Goal: Task Accomplishment & Management: Manage account settings

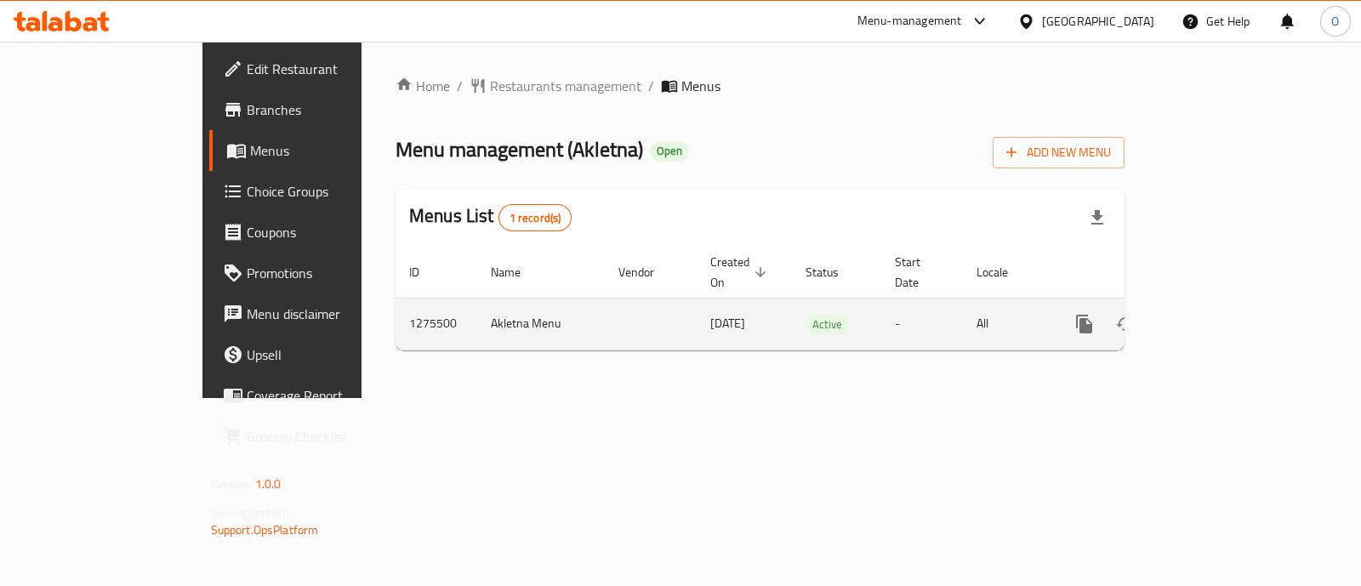
click at [1217, 314] on icon "enhanced table" at bounding box center [1207, 324] width 20 height 20
click at [1215, 316] on icon "enhanced table" at bounding box center [1206, 323] width 15 height 15
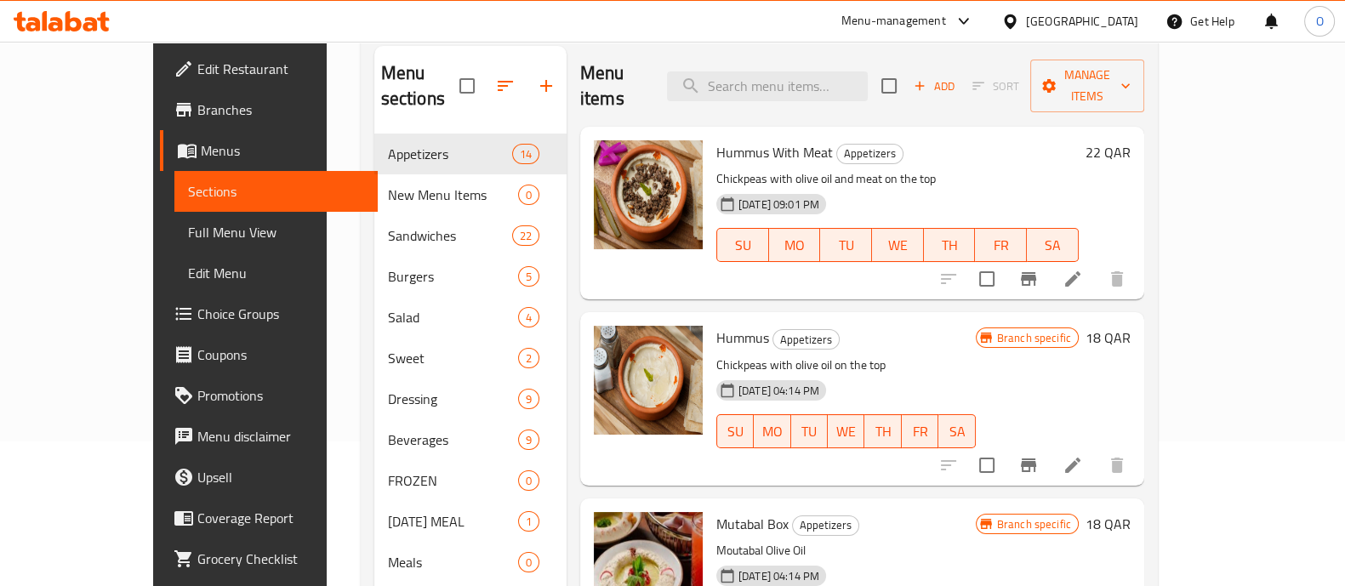
scroll to position [238, 0]
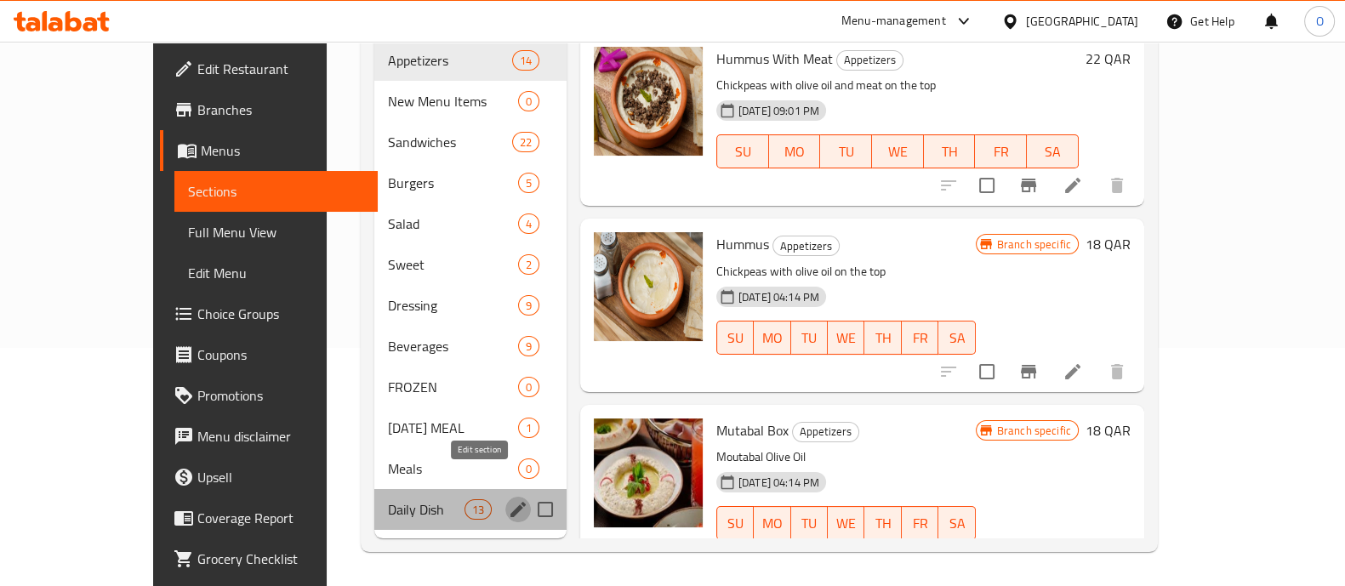
click at [510, 502] on icon "edit" at bounding box center [517, 509] width 15 height 15
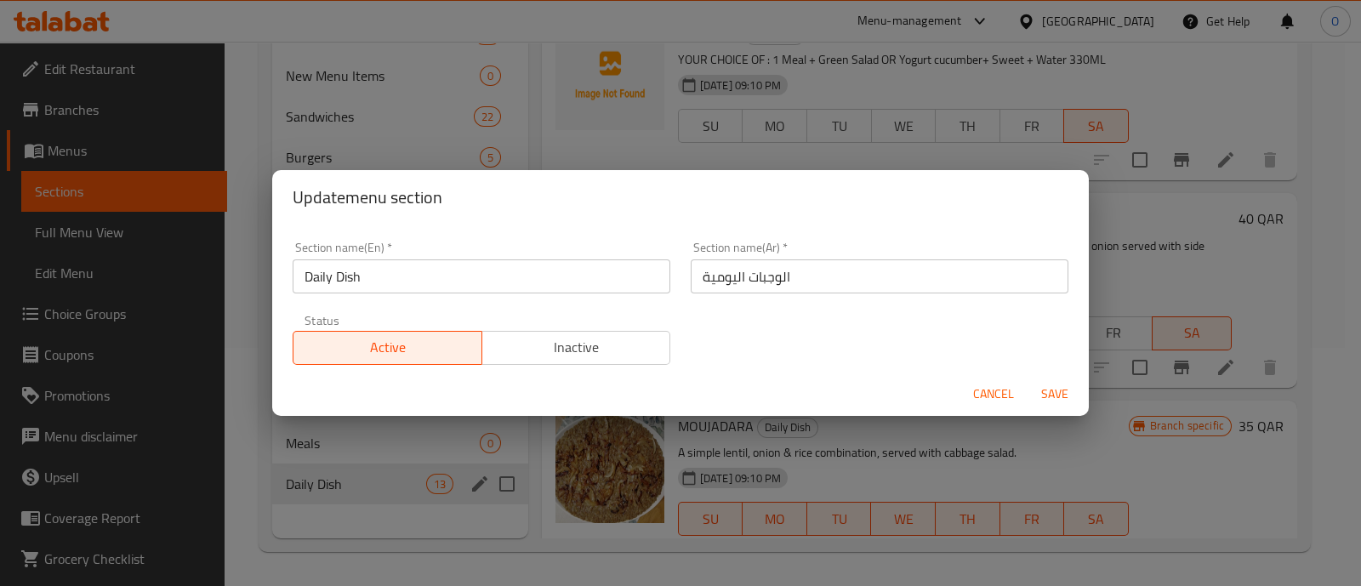
click at [614, 344] on span "Inactive" at bounding box center [576, 347] width 175 height 25
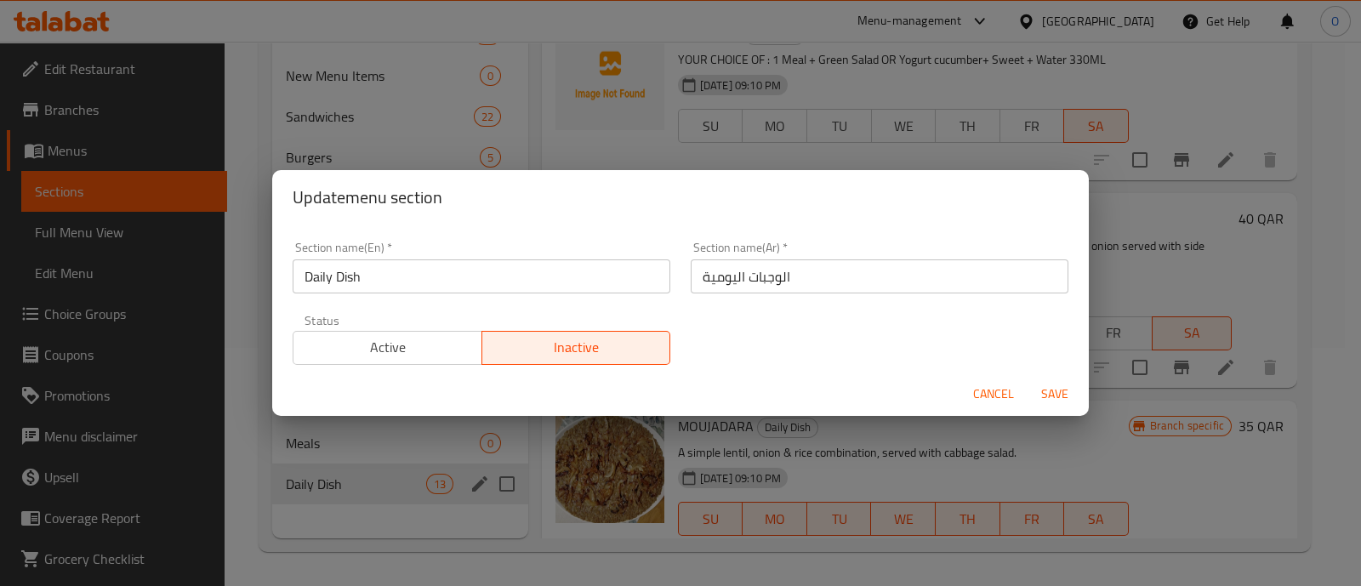
click at [1051, 385] on span "Save" at bounding box center [1054, 394] width 41 height 21
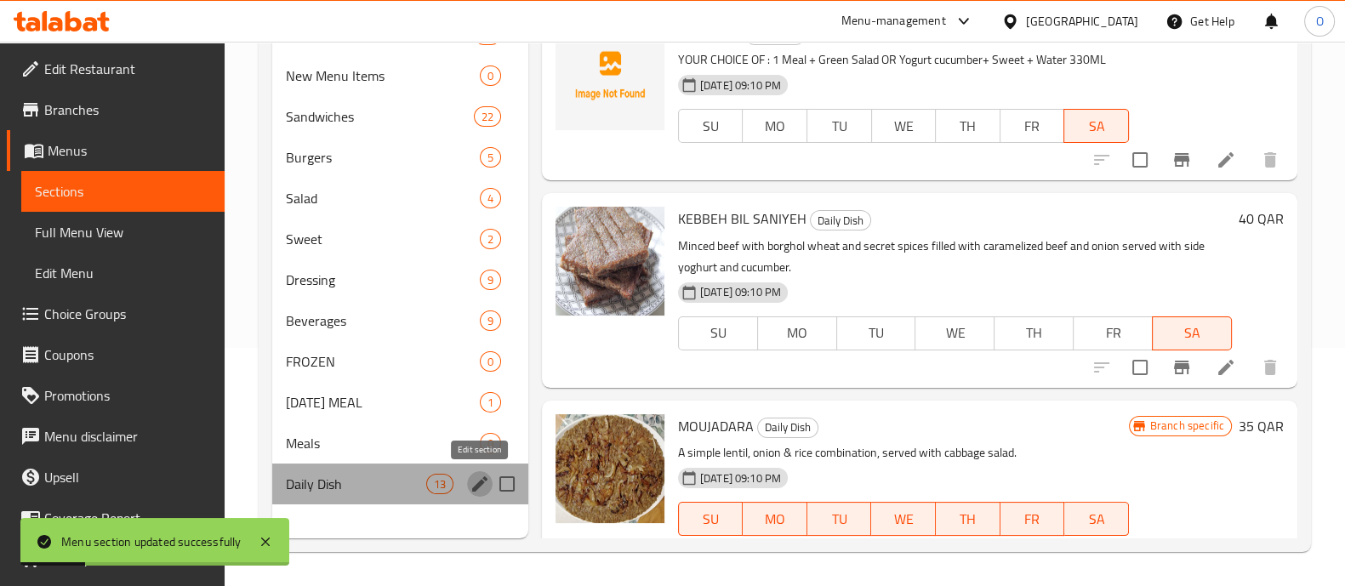
click at [481, 482] on icon "edit" at bounding box center [479, 483] width 15 height 15
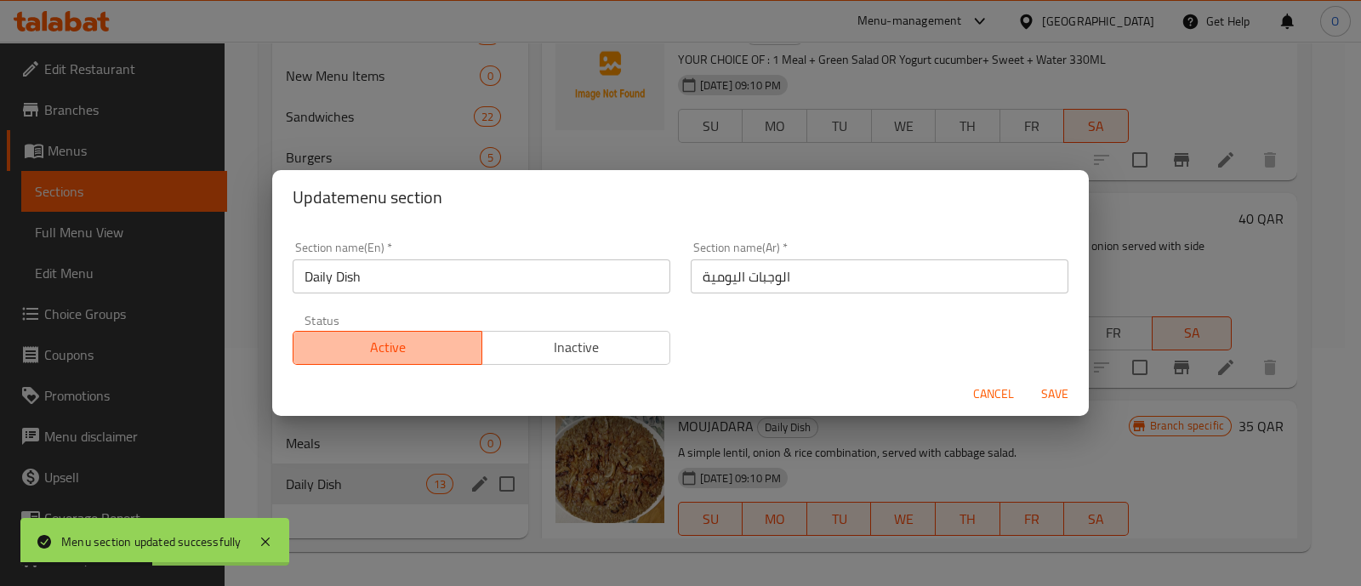
click at [401, 346] on span "Active" at bounding box center [387, 347] width 175 height 25
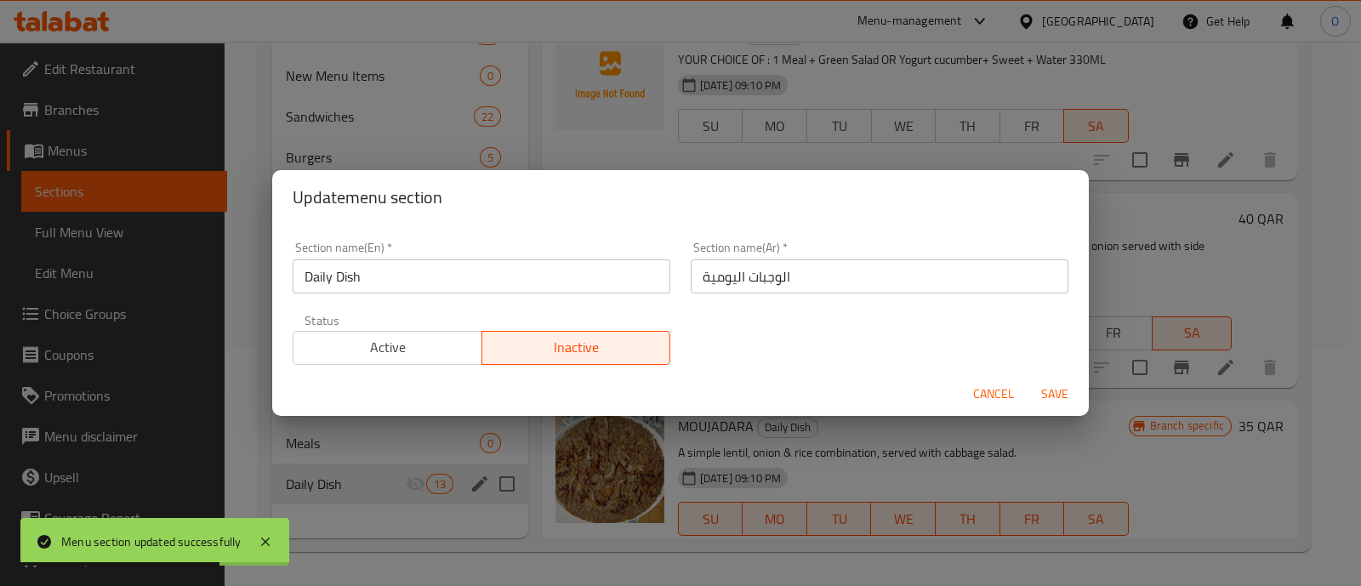
click at [404, 332] on button "Active" at bounding box center [388, 348] width 190 height 34
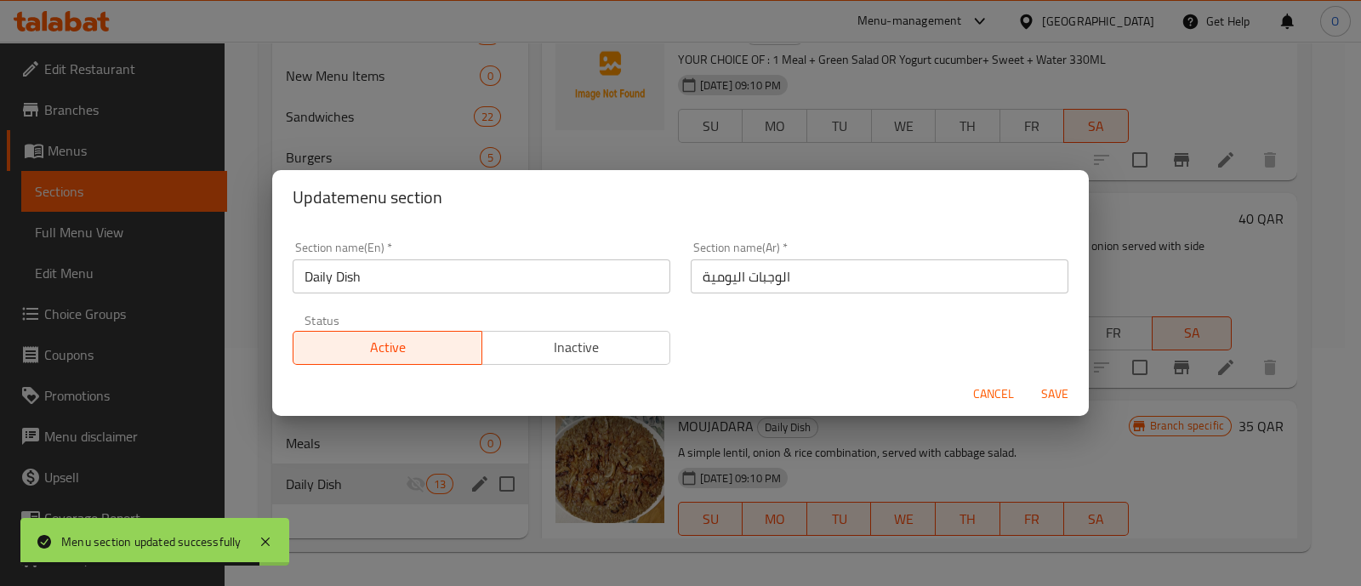
click at [1043, 384] on span "Save" at bounding box center [1054, 394] width 41 height 21
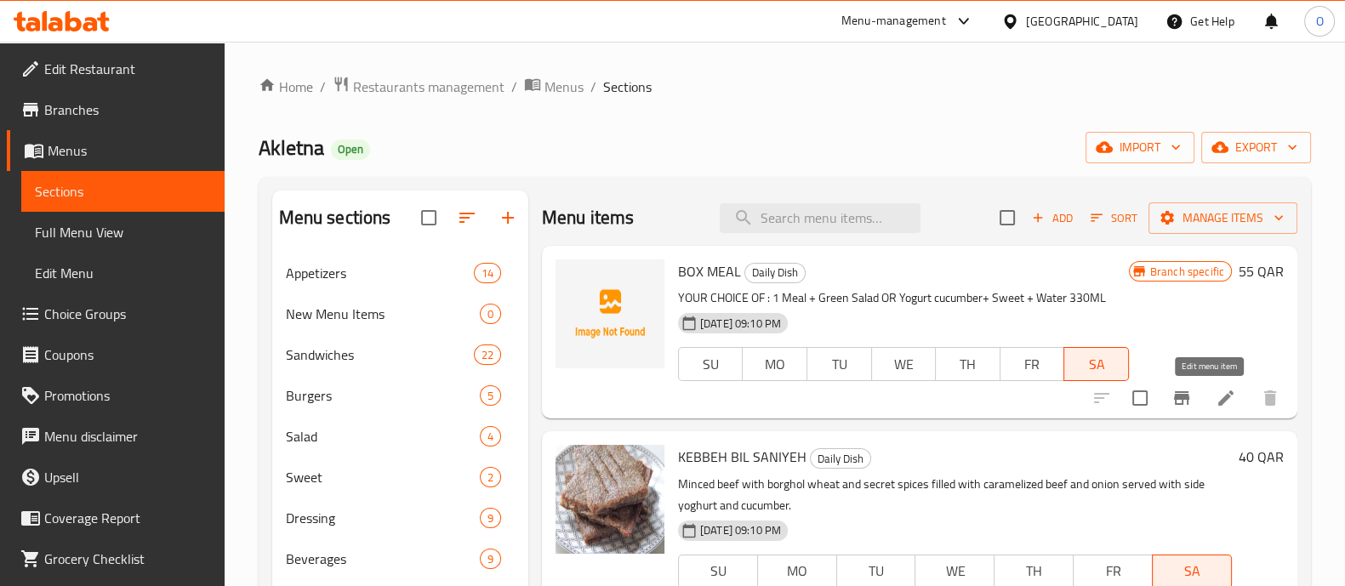
click at [1215, 394] on icon at bounding box center [1225, 398] width 20 height 20
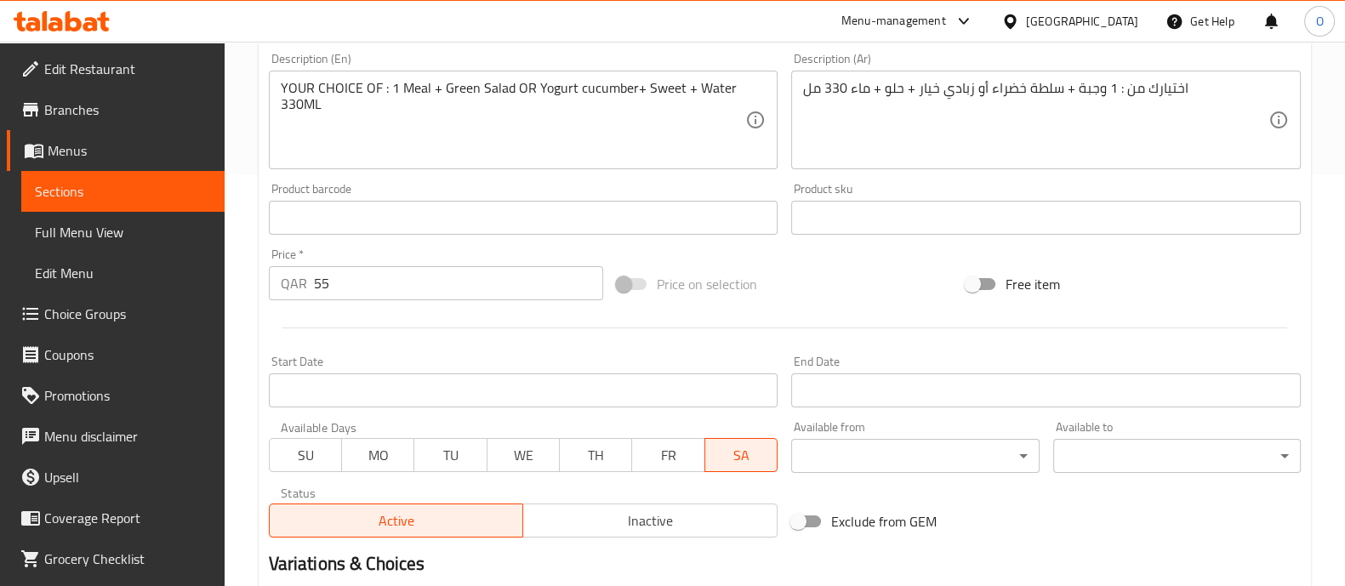
scroll to position [614, 0]
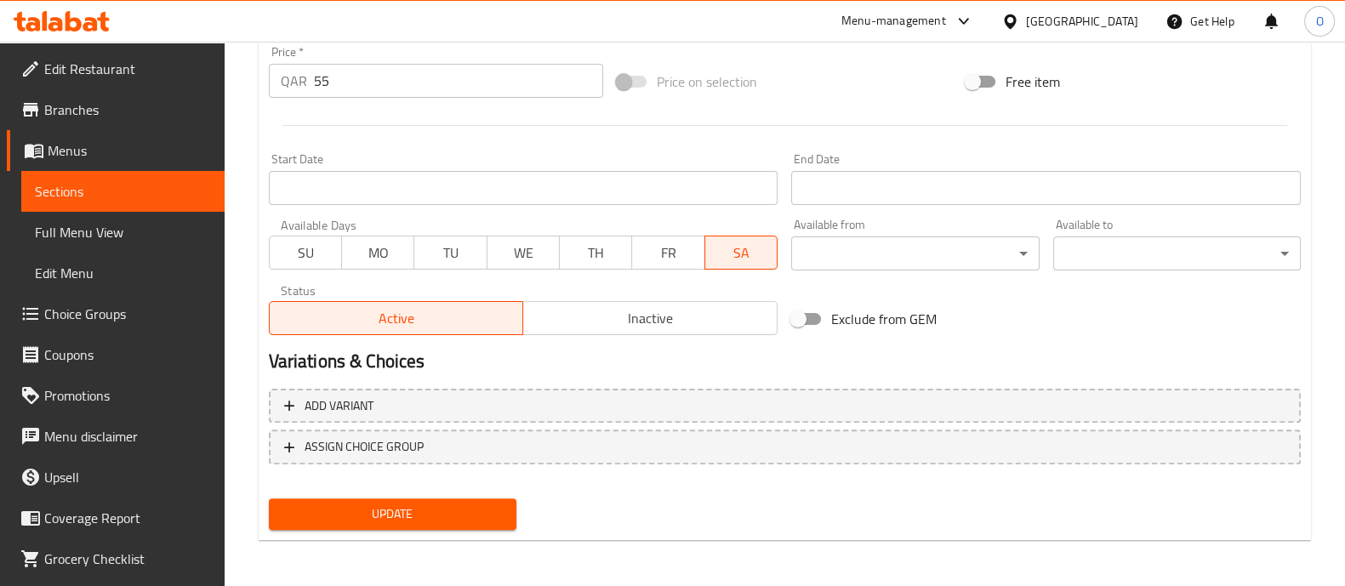
click at [321, 266] on button "SU" at bounding box center [305, 253] width 73 height 34
click at [354, 266] on button "MO" at bounding box center [377, 253] width 73 height 34
click at [474, 258] on span "TU" at bounding box center [450, 253] width 59 height 25
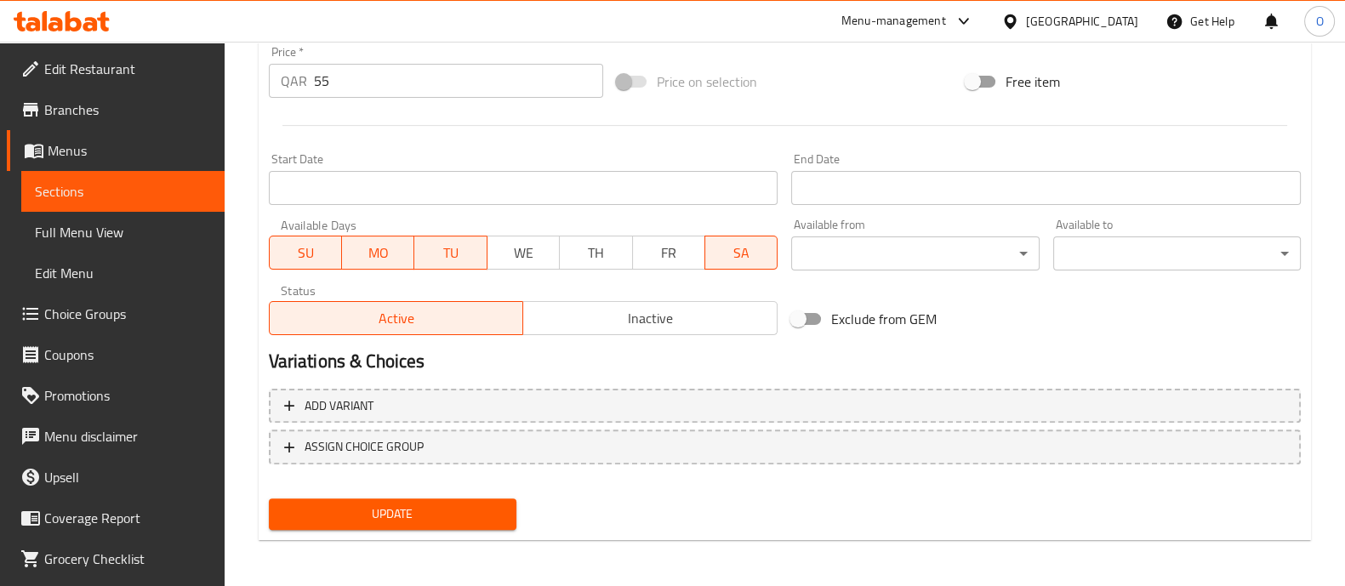
click at [536, 251] on span "WE" at bounding box center [523, 253] width 59 height 25
click at [602, 253] on span "TH" at bounding box center [595, 253] width 59 height 25
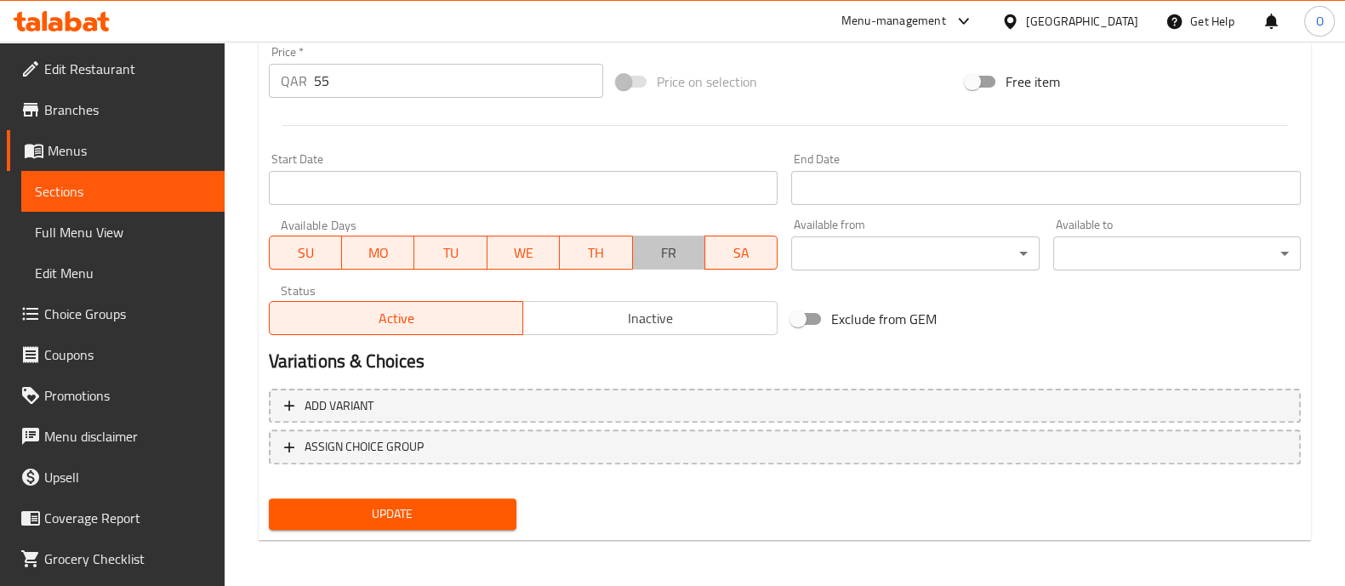
click at [651, 258] on span "FR" at bounding box center [669, 253] width 59 height 25
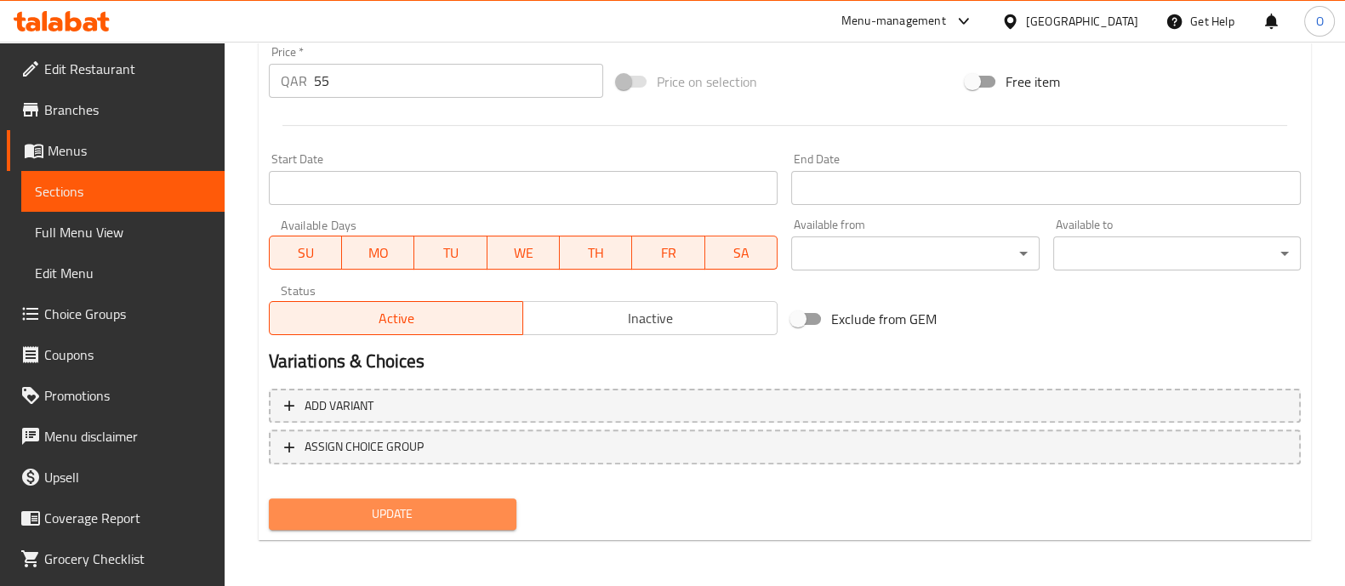
click at [413, 525] on button "Update" at bounding box center [393, 513] width 248 height 31
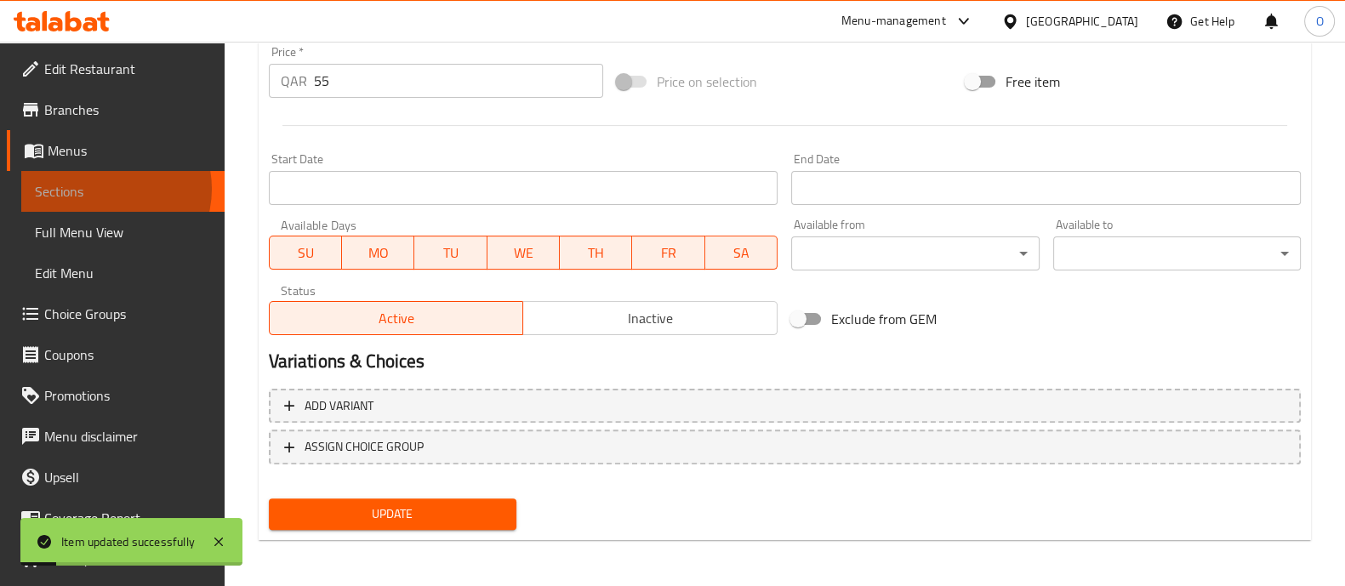
click at [106, 189] on span "Sections" at bounding box center [123, 191] width 176 height 20
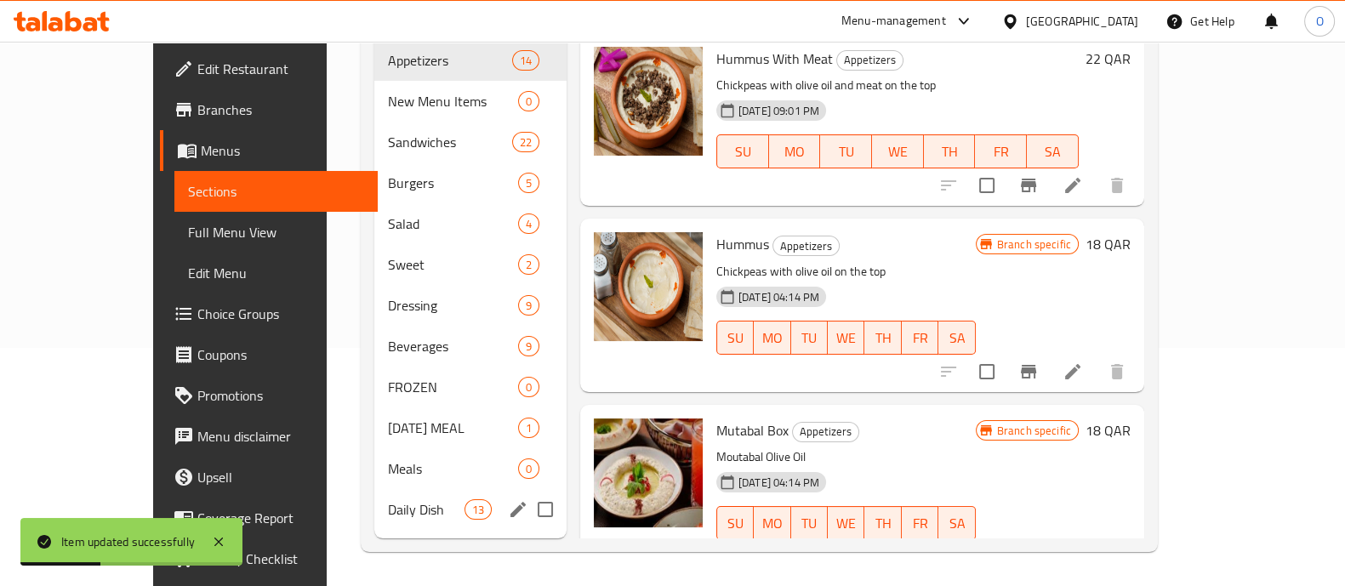
click at [388, 499] on span "Daily Dish" at bounding box center [426, 509] width 77 height 20
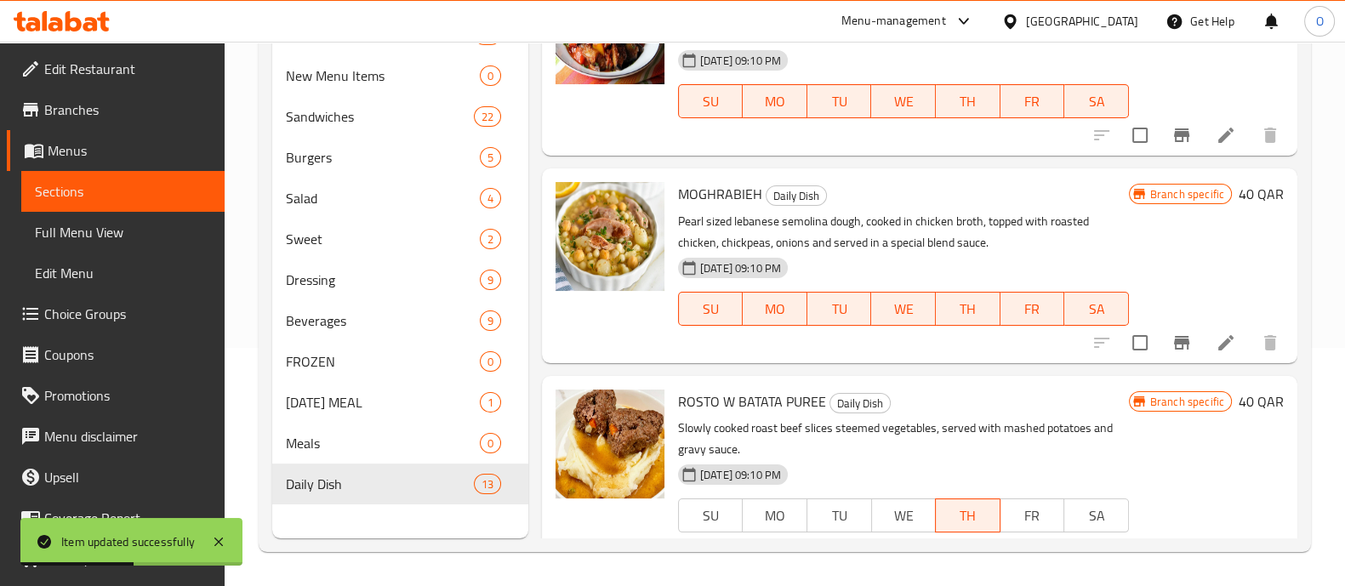
scroll to position [2084, 0]
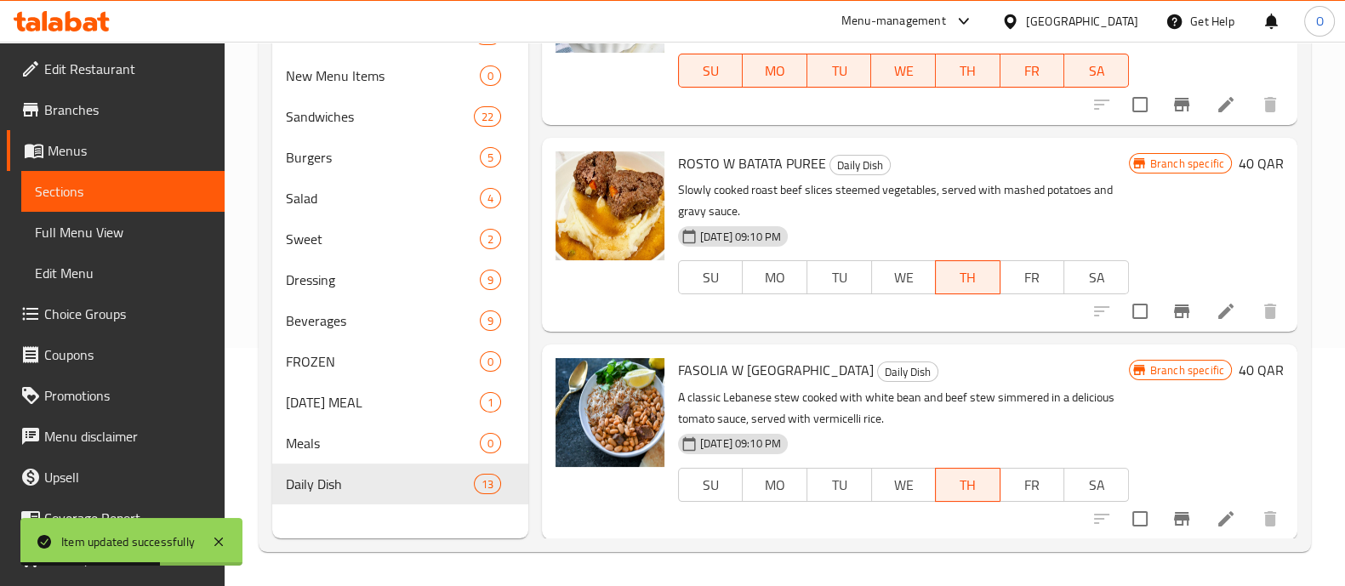
click at [693, 490] on span "SU" at bounding box center [711, 485] width 51 height 25
click at [1215, 520] on icon at bounding box center [1225, 519] width 20 height 20
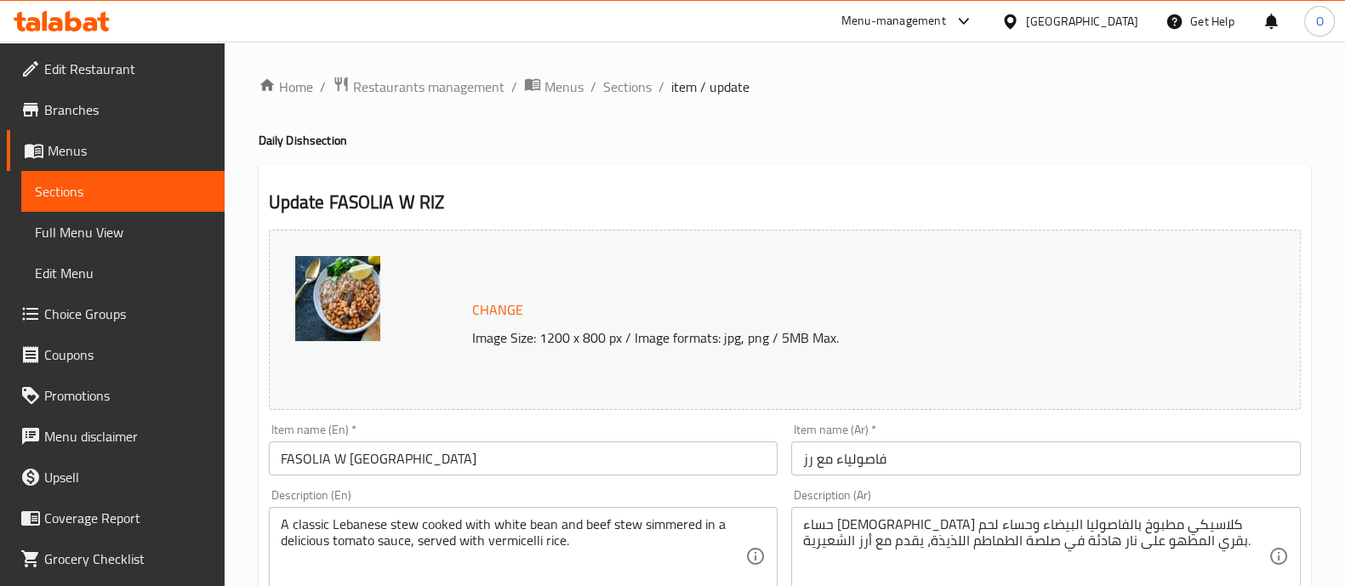
scroll to position [639, 0]
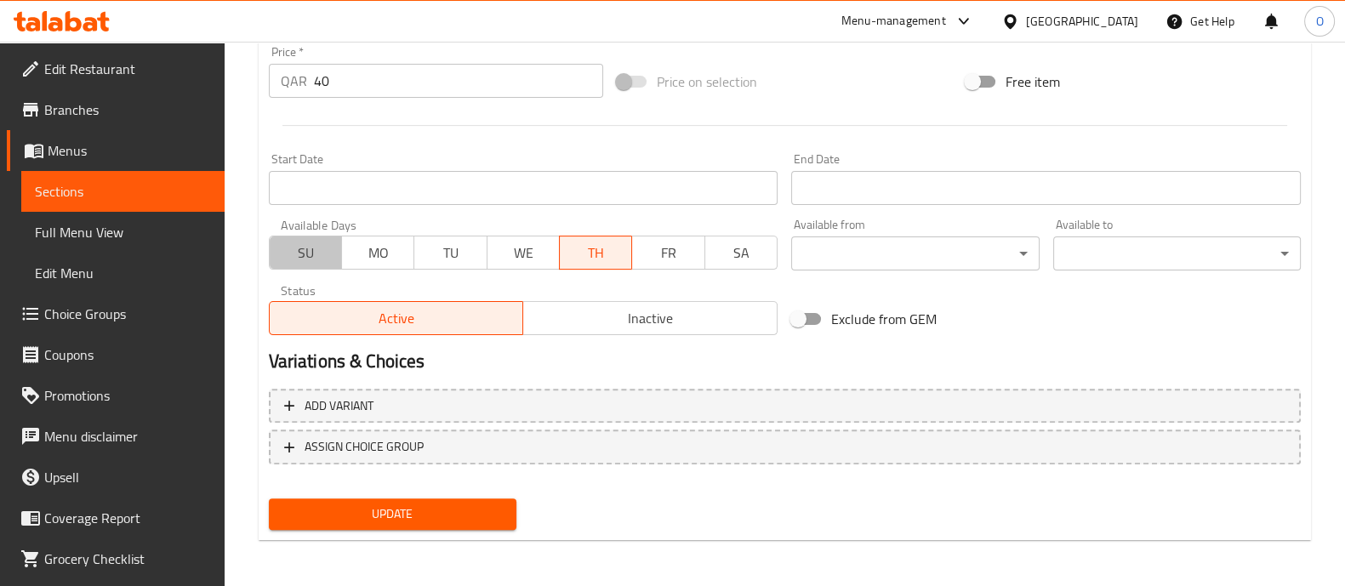
click at [278, 263] on span "SU" at bounding box center [305, 253] width 59 height 25
click at [391, 257] on span "MO" at bounding box center [378, 253] width 59 height 25
click at [463, 254] on span "TU" at bounding box center [450, 253] width 59 height 25
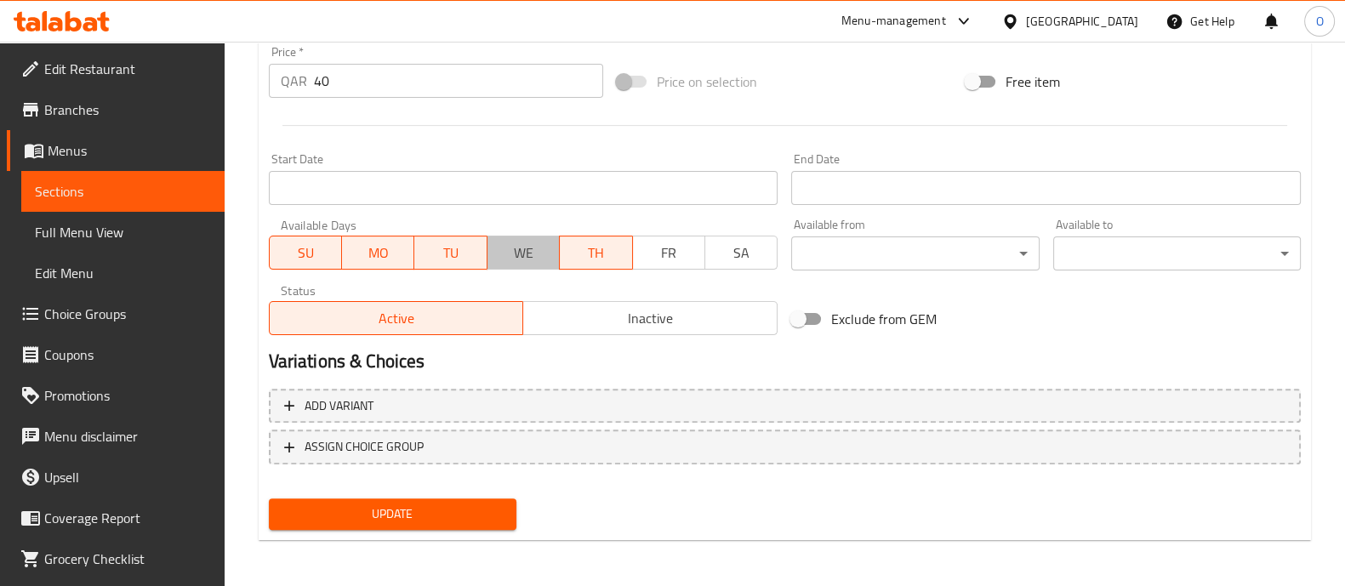
click at [526, 245] on span "WE" at bounding box center [523, 253] width 59 height 25
click at [663, 248] on span "FR" at bounding box center [669, 253] width 59 height 25
click at [736, 251] on span "SA" at bounding box center [741, 253] width 59 height 25
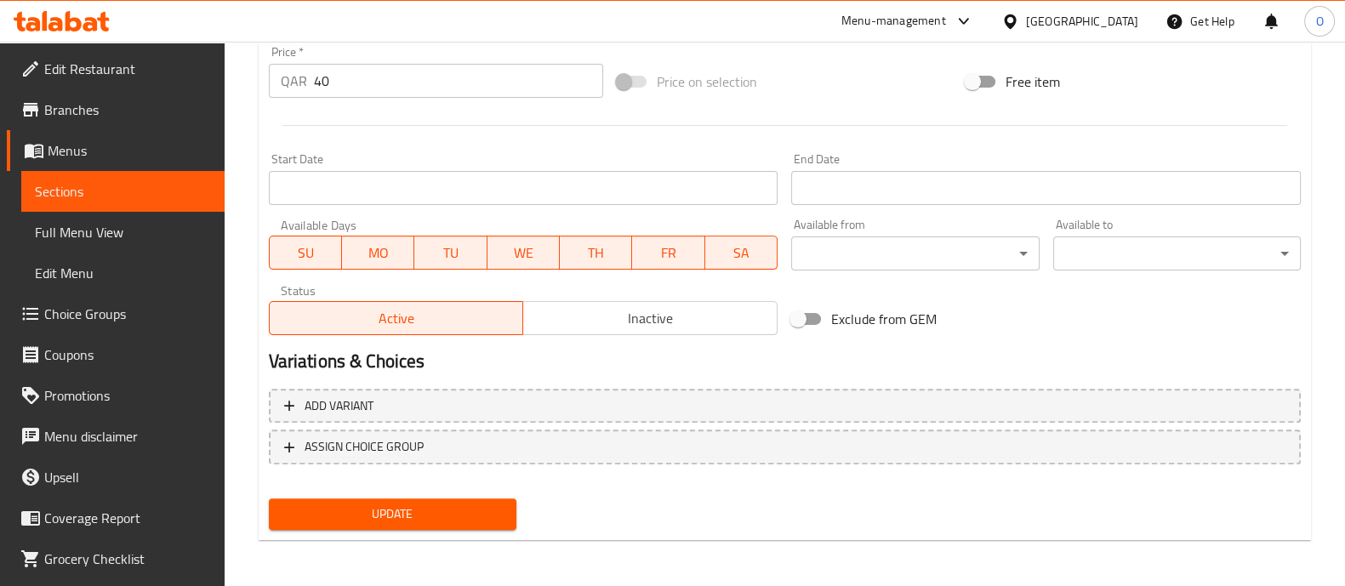
click at [395, 515] on span "Update" at bounding box center [392, 514] width 220 height 21
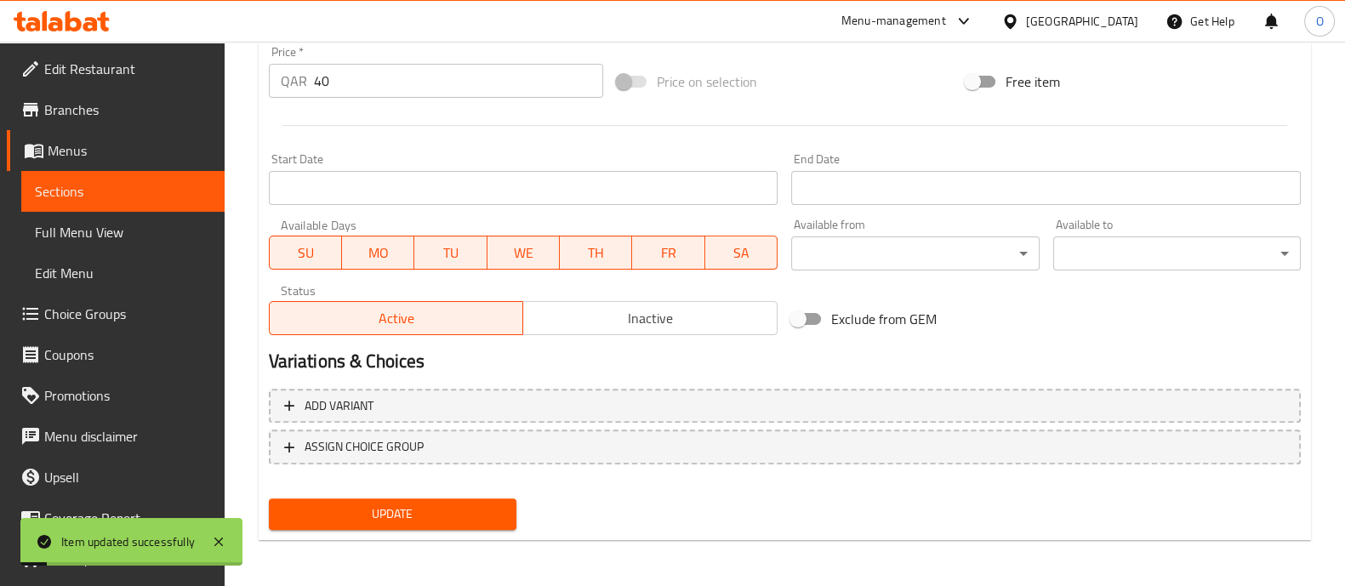
click at [100, 190] on span "Sections" at bounding box center [123, 191] width 176 height 20
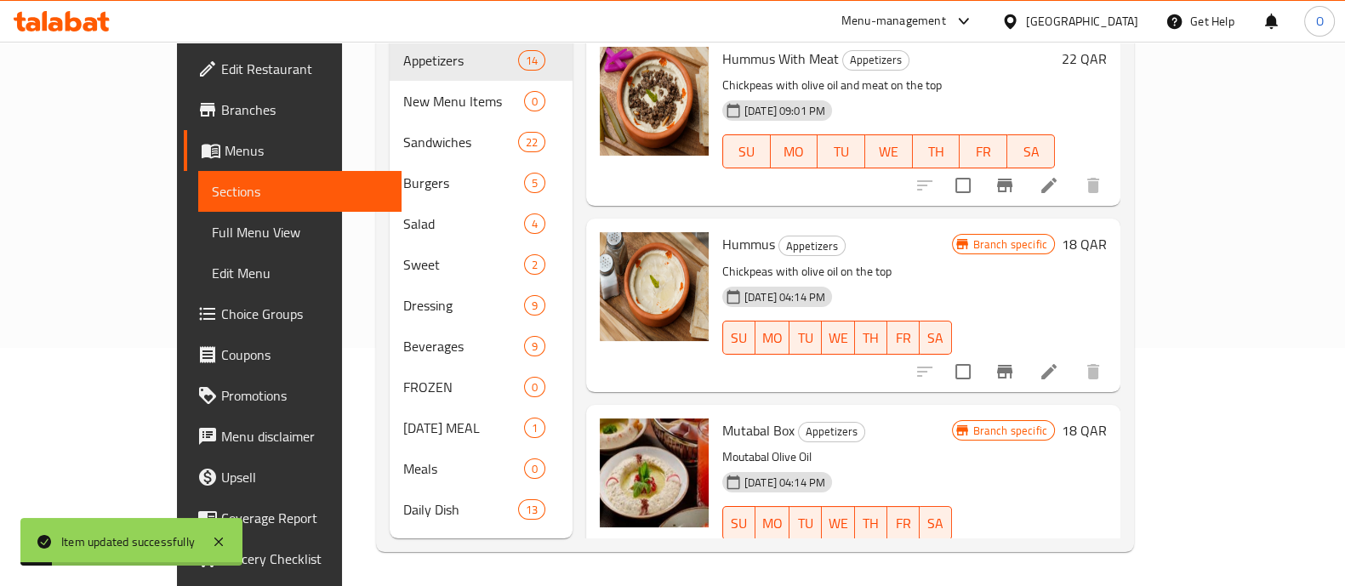
scroll to position [238, 0]
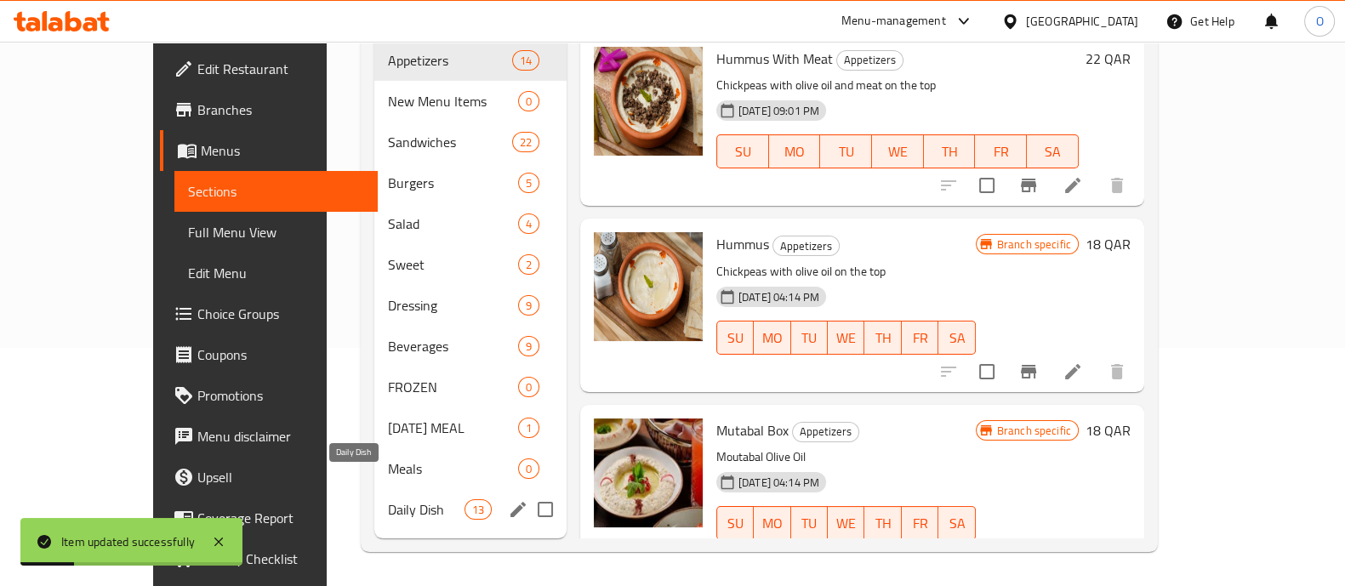
click at [388, 499] on span "Daily Dish" at bounding box center [426, 509] width 77 height 20
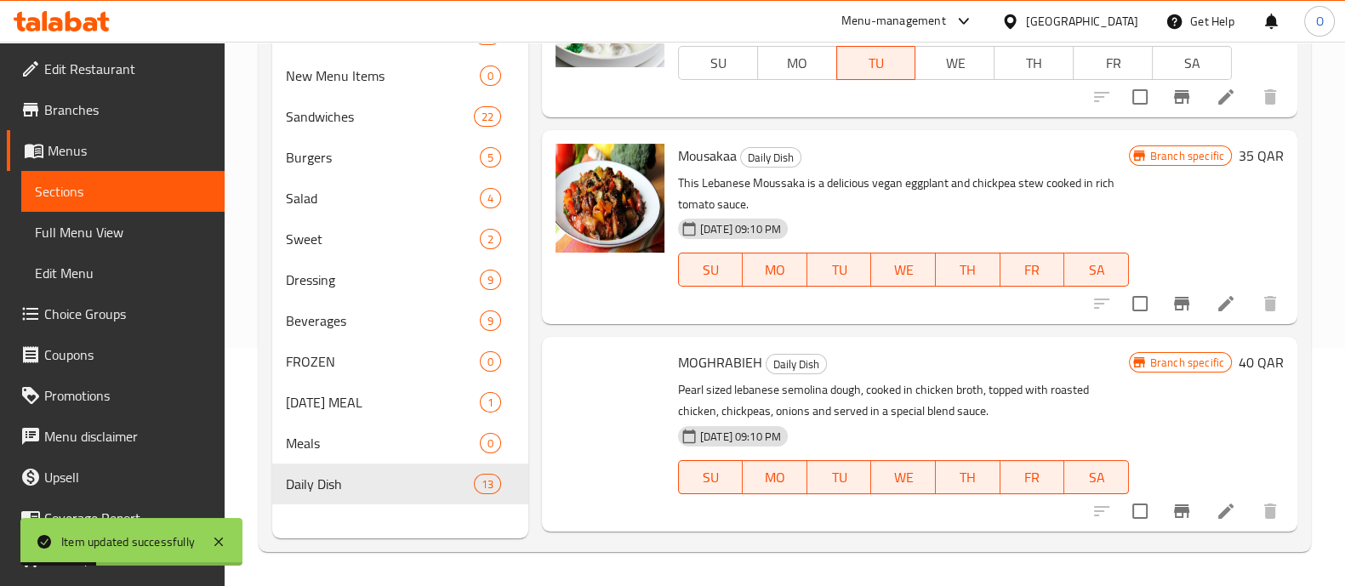
scroll to position [2084, 0]
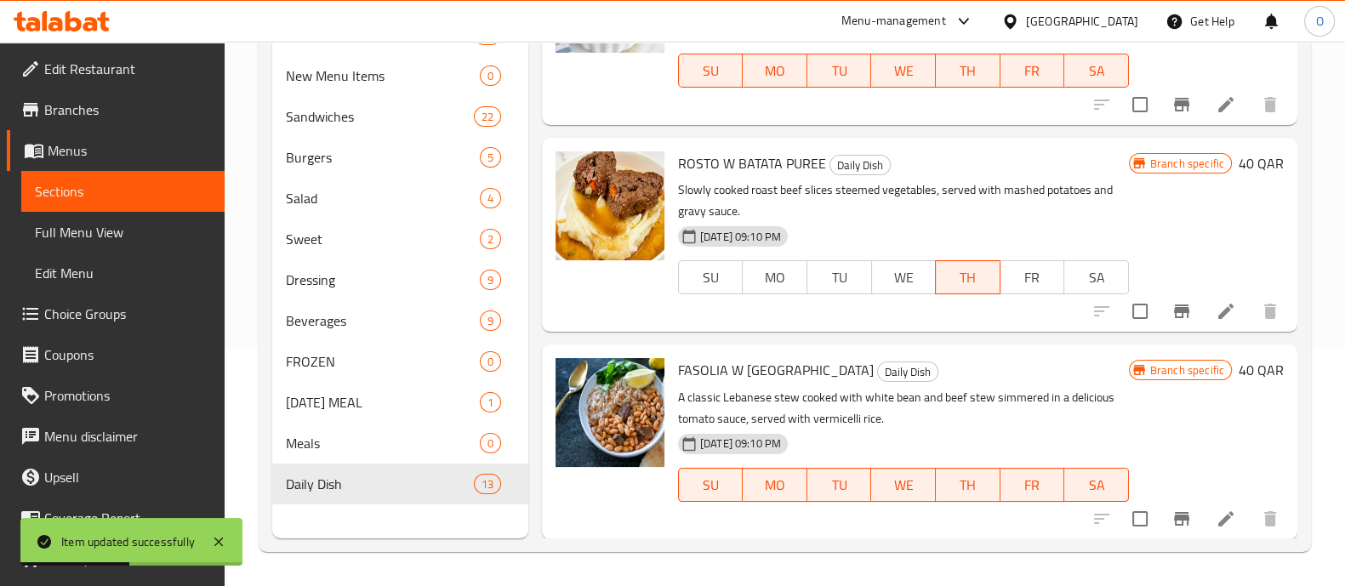
click at [1215, 316] on icon at bounding box center [1225, 311] width 20 height 20
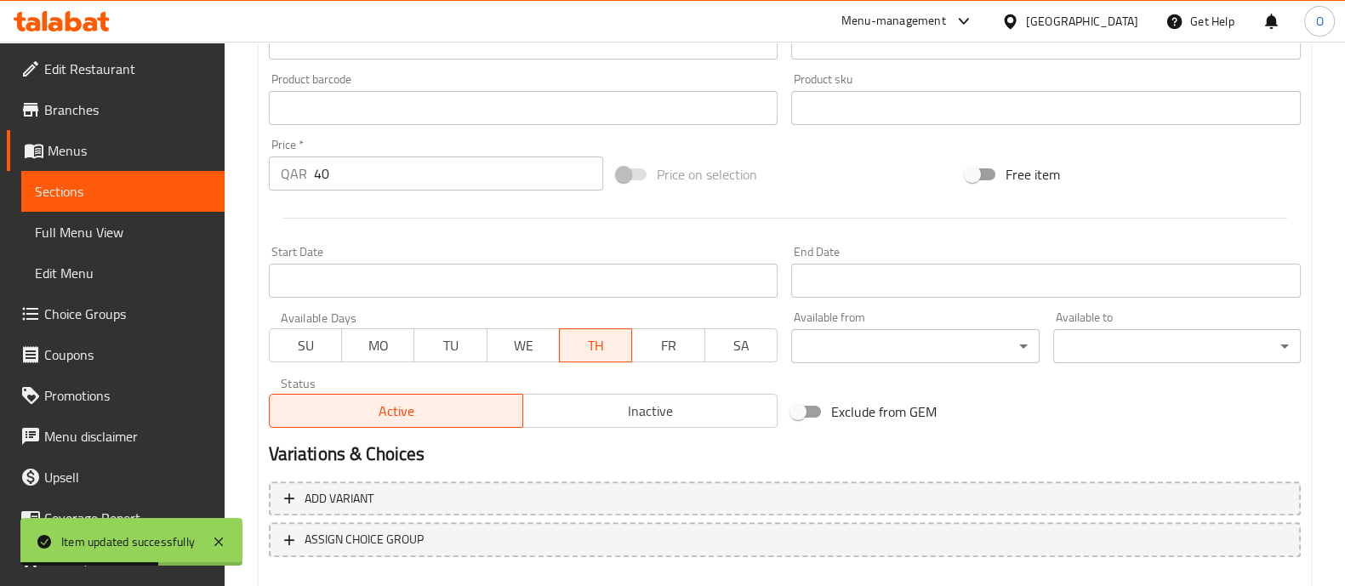
scroll to position [639, 0]
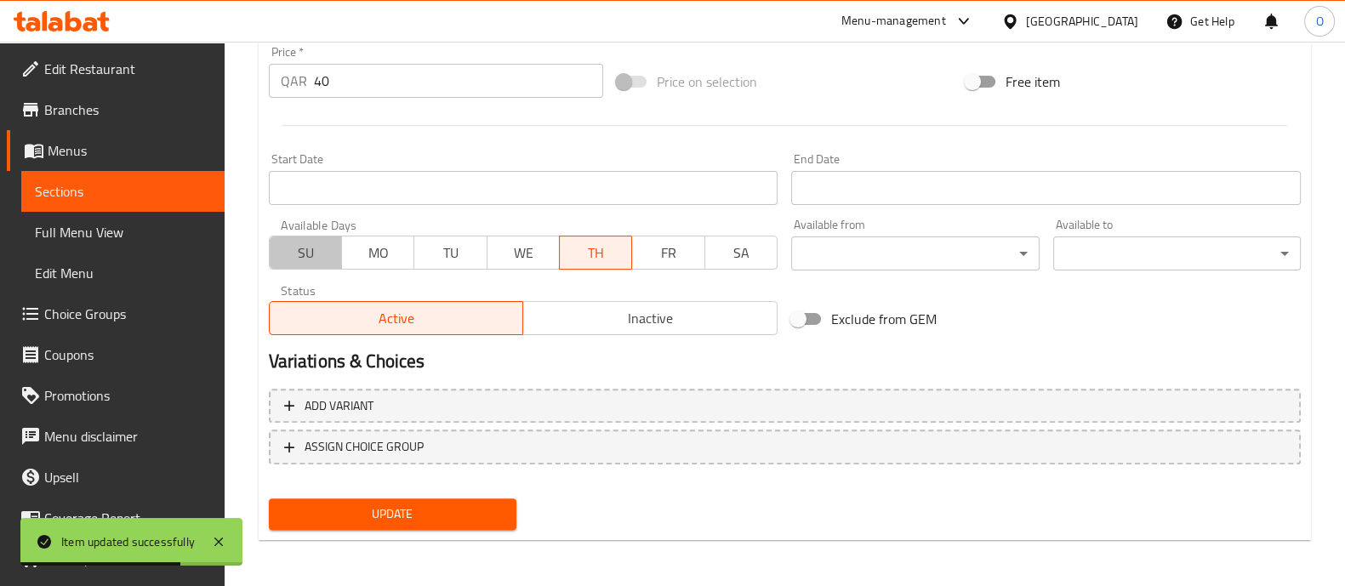
click at [326, 256] on span "SU" at bounding box center [305, 253] width 59 height 25
click at [383, 262] on span "MO" at bounding box center [378, 253] width 59 height 25
click at [459, 260] on span "TU" at bounding box center [450, 253] width 59 height 25
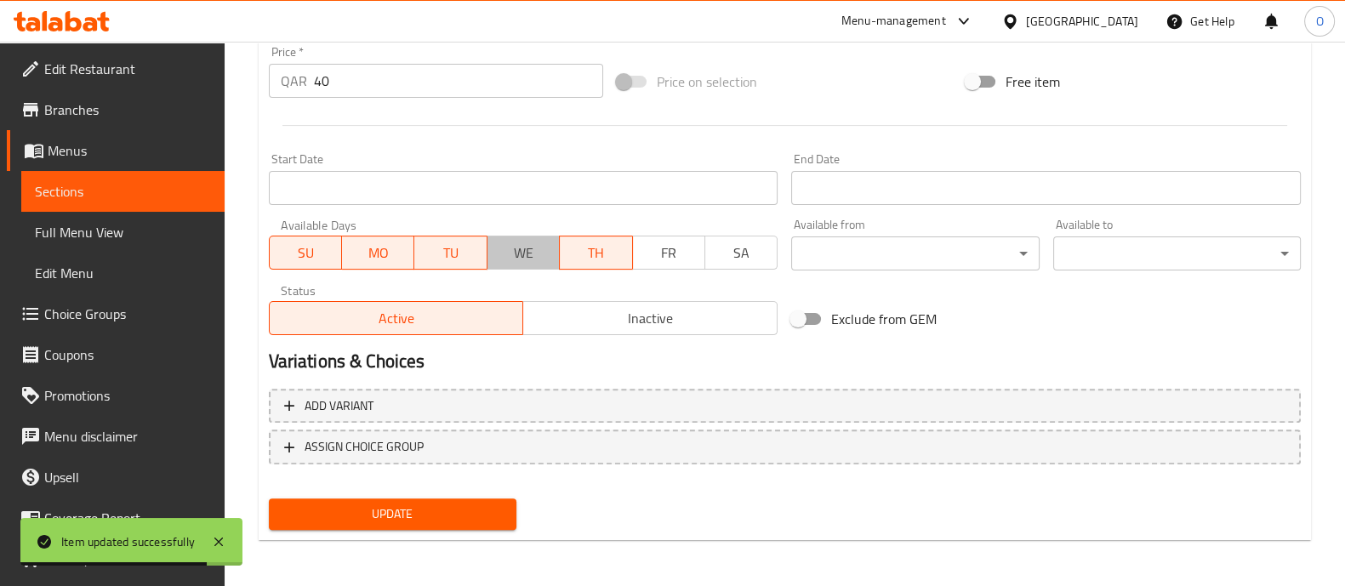
click at [538, 256] on span "WE" at bounding box center [523, 253] width 59 height 25
click at [696, 245] on span "FR" at bounding box center [669, 253] width 59 height 25
click at [740, 249] on span "SA" at bounding box center [741, 253] width 59 height 25
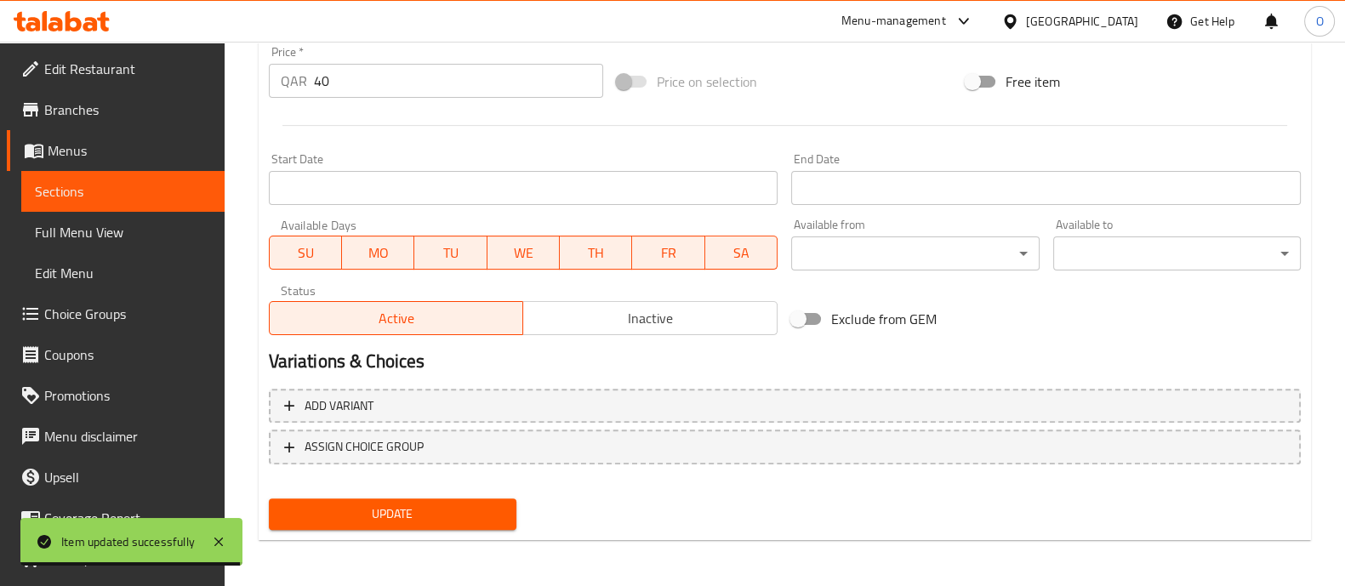
click at [452, 510] on span "Update" at bounding box center [392, 514] width 220 height 21
click at [65, 191] on span "Sections" at bounding box center [123, 191] width 176 height 20
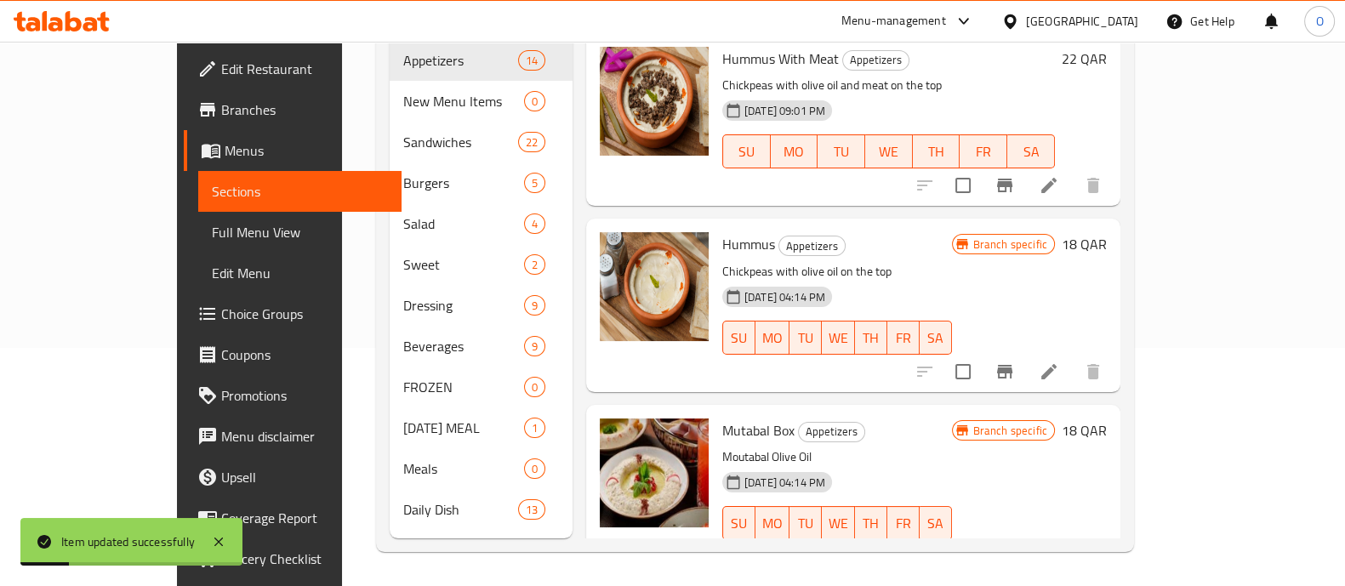
scroll to position [216, 0]
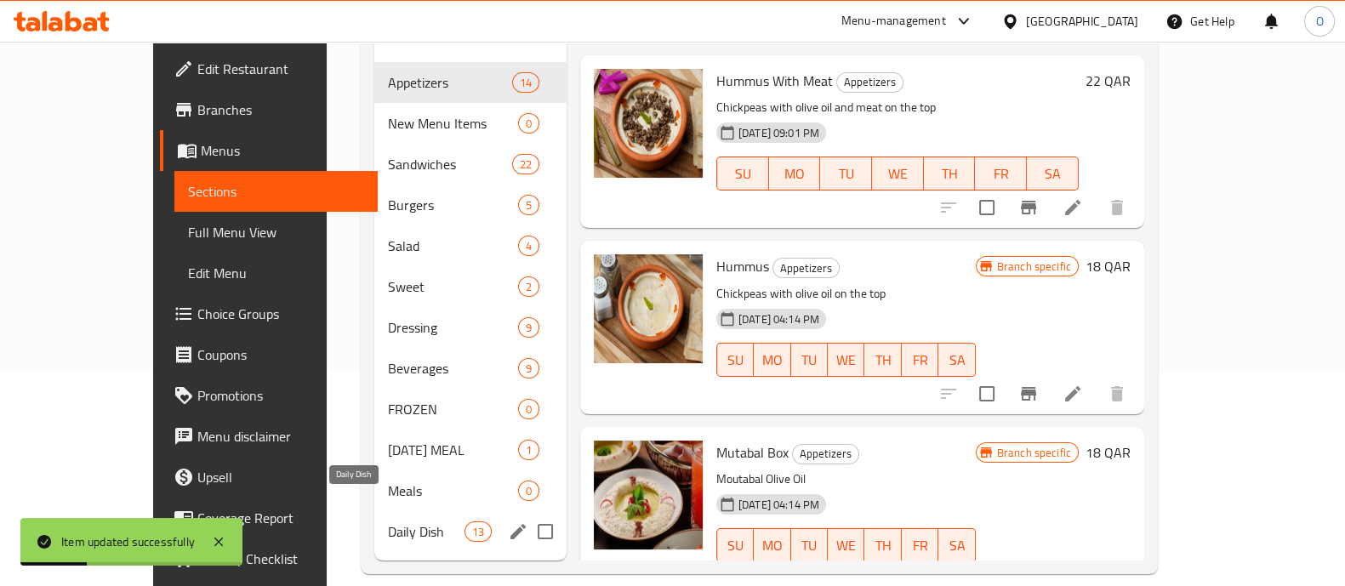
click at [388, 521] on span "Daily Dish" at bounding box center [426, 531] width 77 height 20
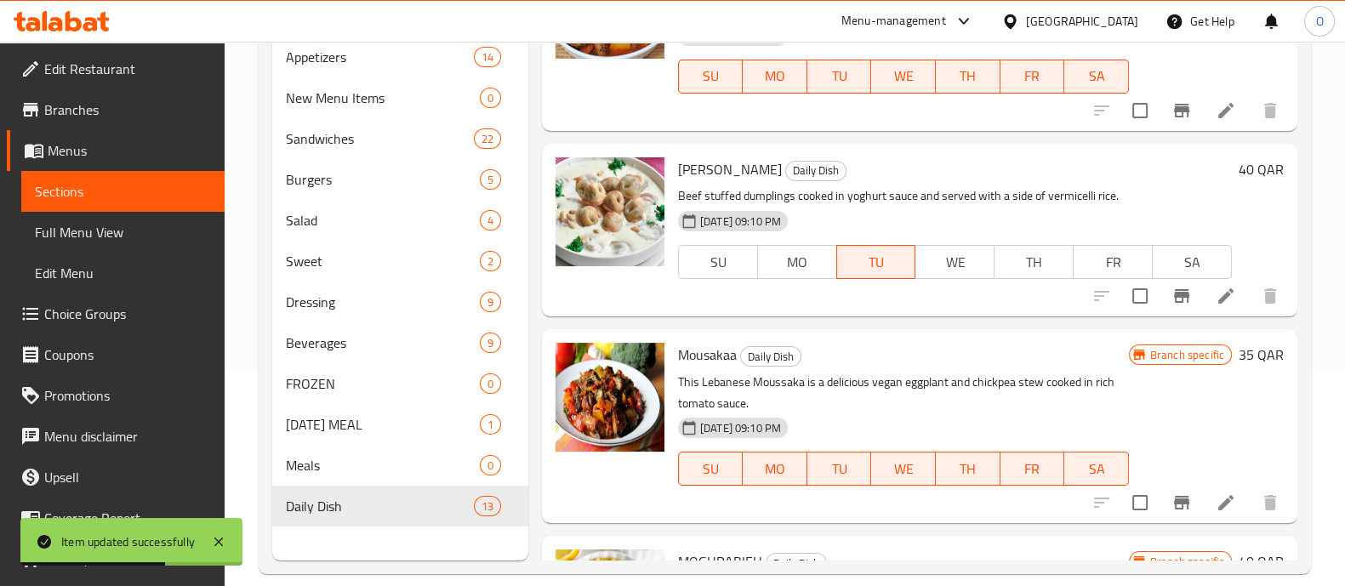
scroll to position [1503, 0]
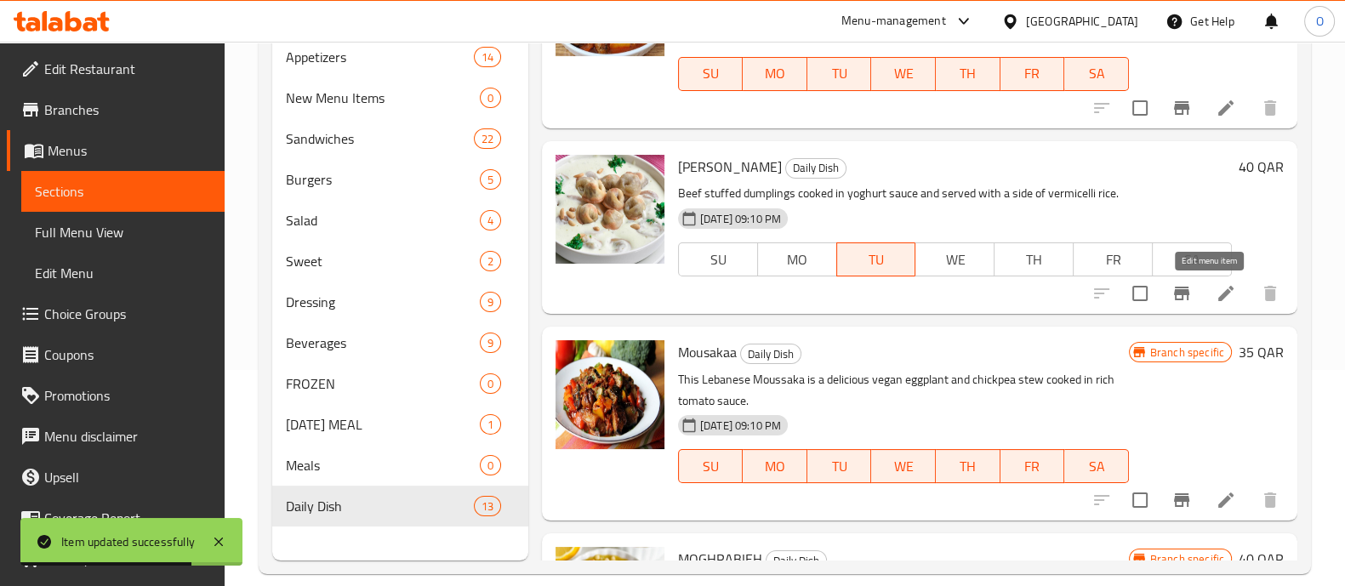
click at [1215, 300] on icon at bounding box center [1225, 293] width 20 height 20
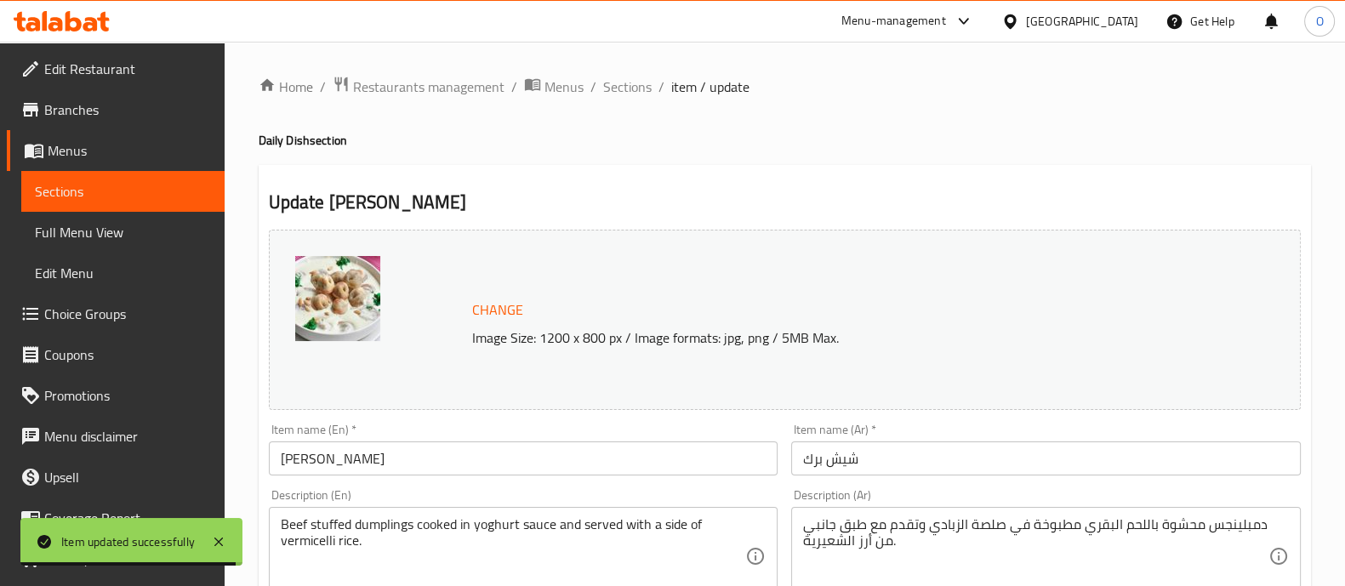
scroll to position [639, 0]
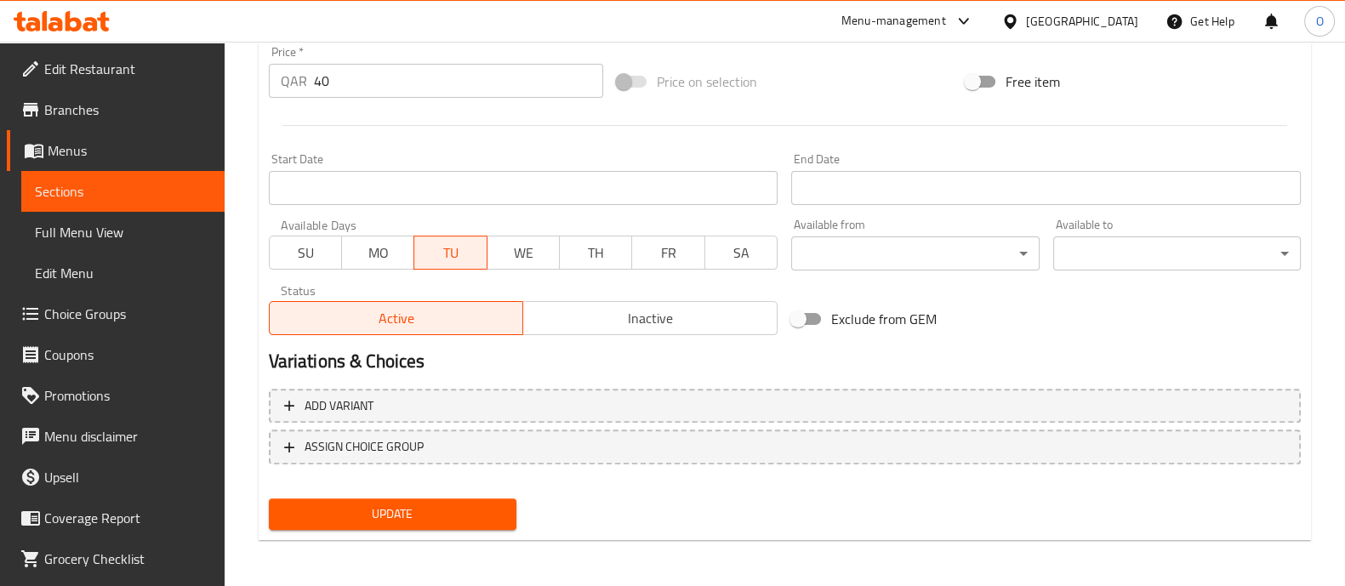
click at [288, 262] on span "SU" at bounding box center [305, 253] width 59 height 25
click at [371, 246] on span "MO" at bounding box center [378, 253] width 59 height 25
click at [532, 248] on span "WE" at bounding box center [523, 253] width 59 height 25
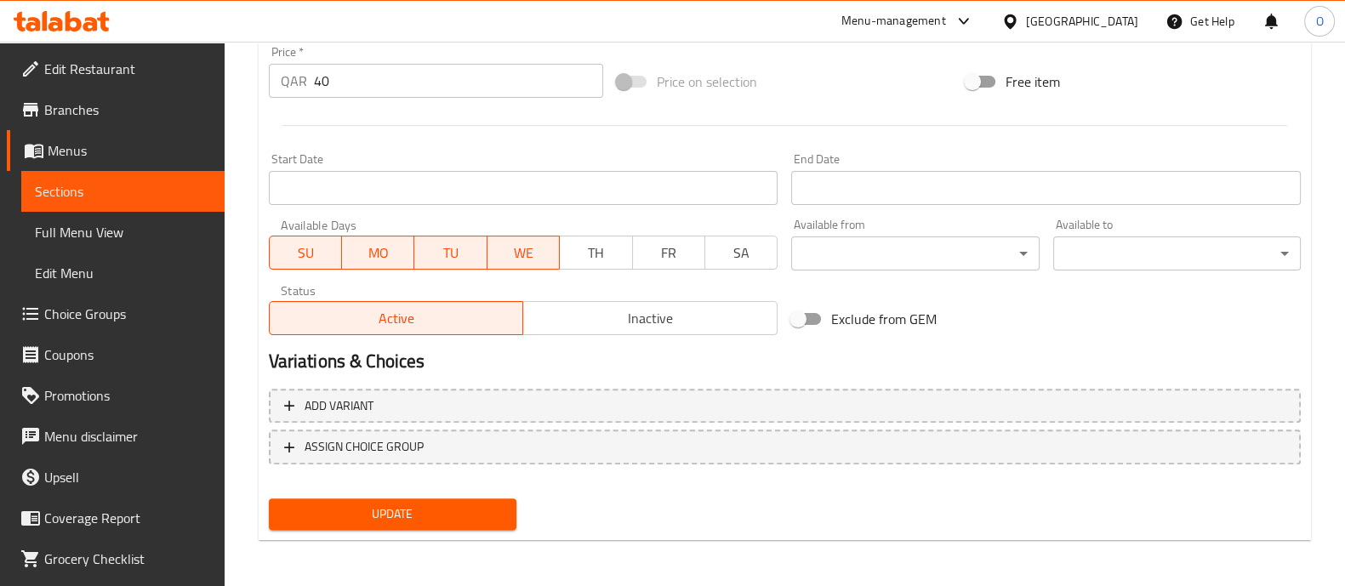
click at [599, 248] on span "TH" at bounding box center [595, 253] width 59 height 25
click at [645, 250] on span "FR" at bounding box center [669, 253] width 59 height 25
click at [704, 253] on button "SA" at bounding box center [740, 253] width 73 height 34
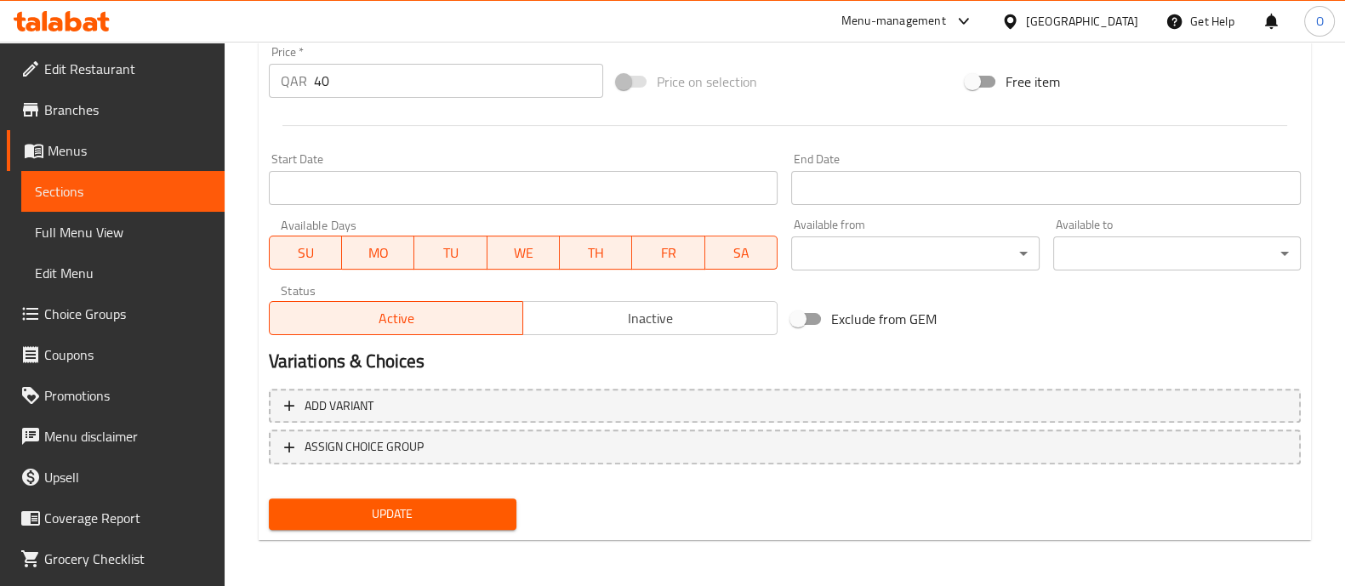
click at [367, 508] on span "Update" at bounding box center [392, 514] width 220 height 21
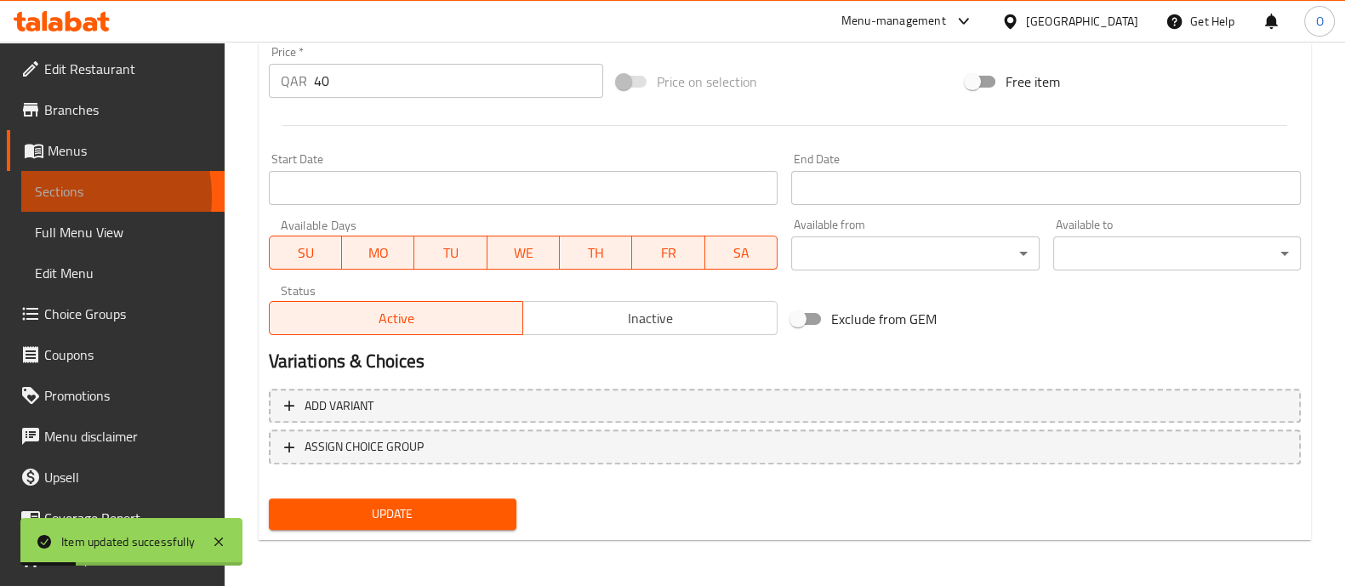
click at [65, 196] on span "Sections" at bounding box center [123, 191] width 176 height 20
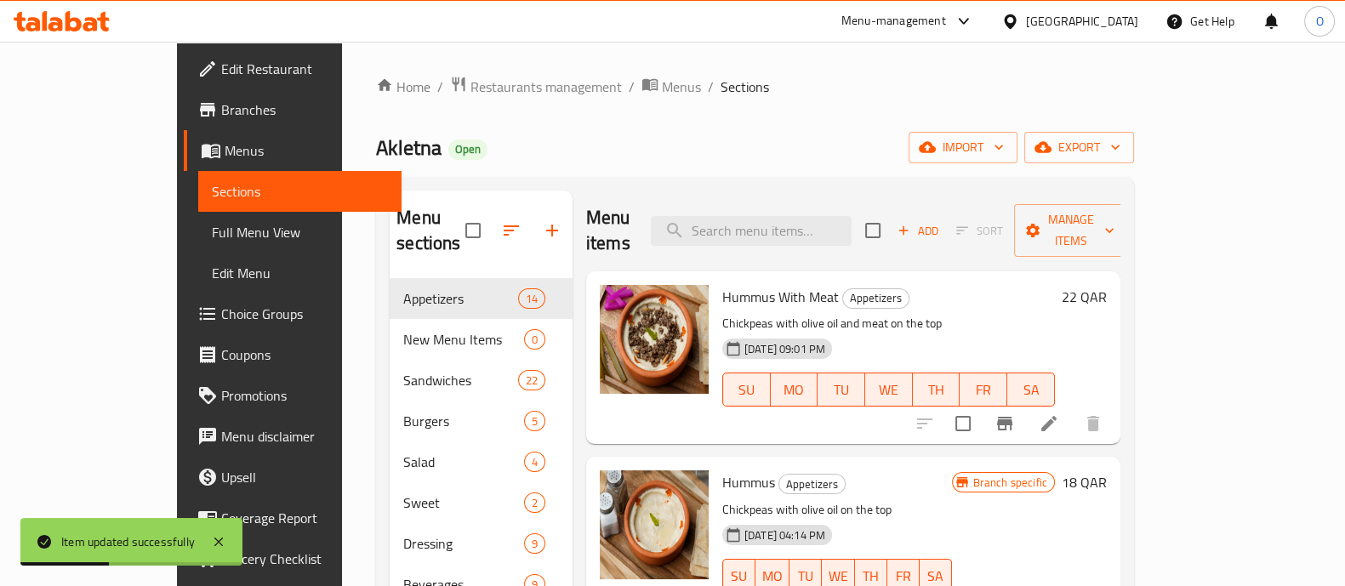
scroll to position [238, 0]
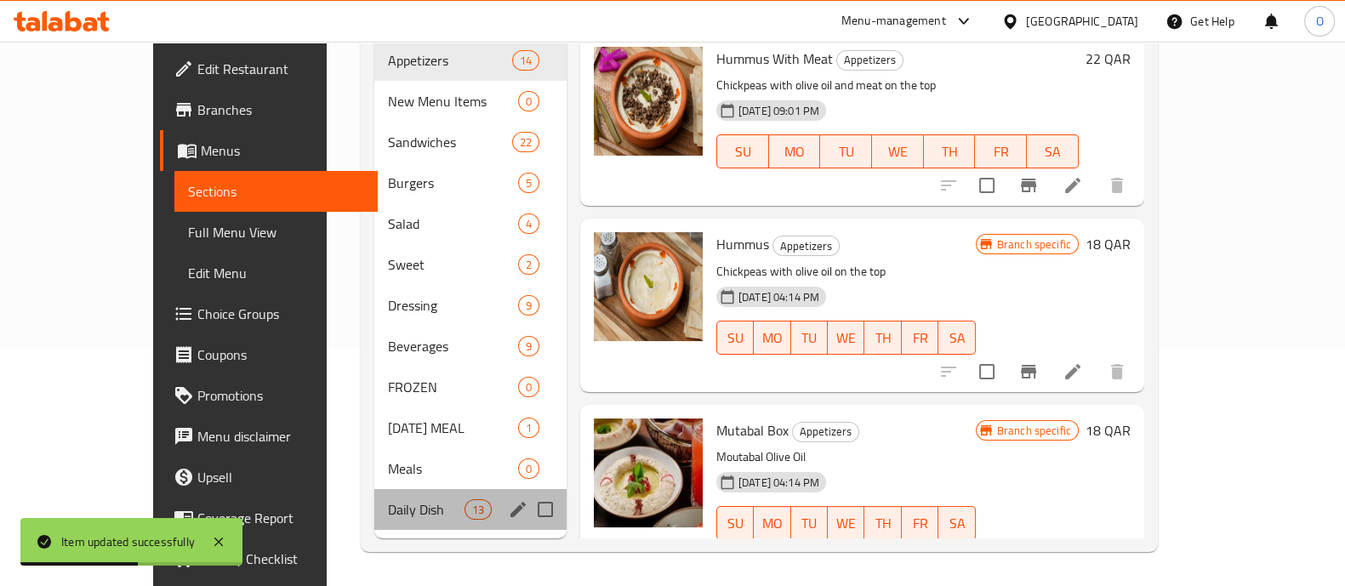
click at [374, 502] on div "Daily Dish 13" at bounding box center [470, 509] width 192 height 41
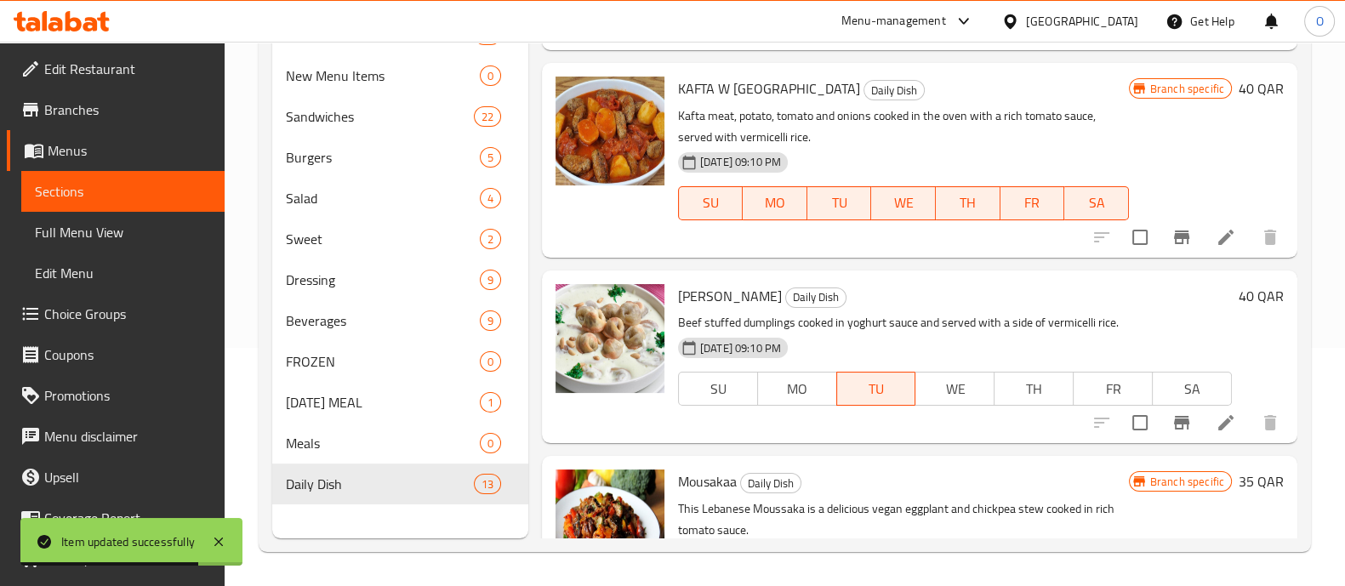
scroll to position [1350, 0]
click at [1218, 418] on icon at bounding box center [1225, 424] width 15 height 15
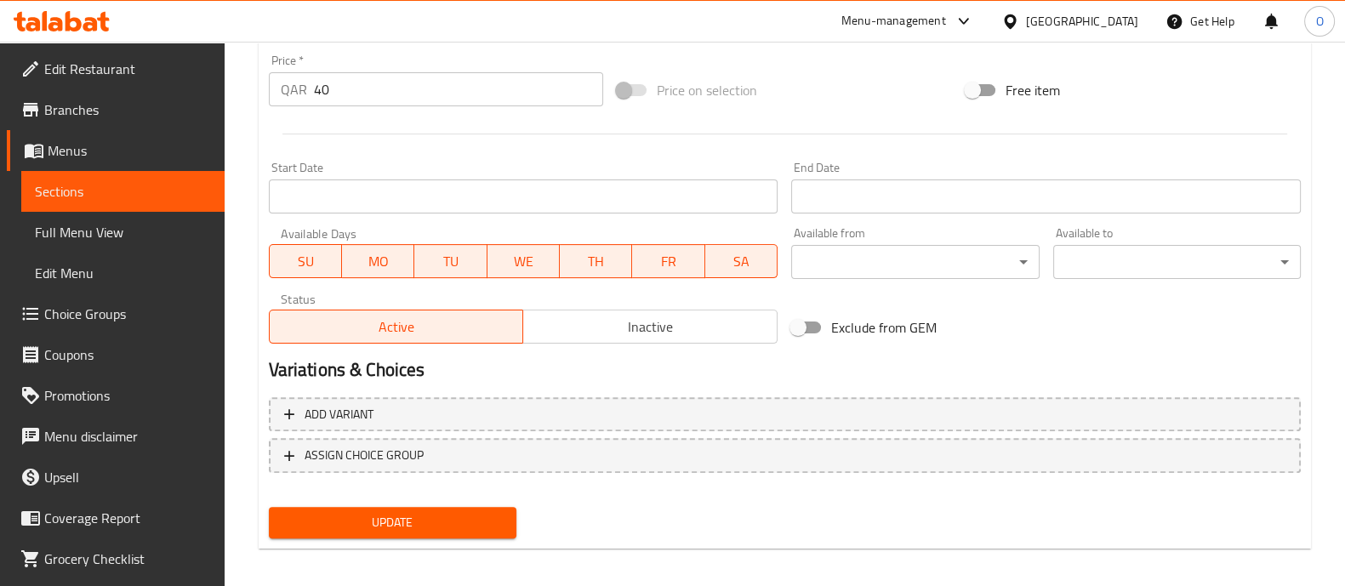
scroll to position [639, 0]
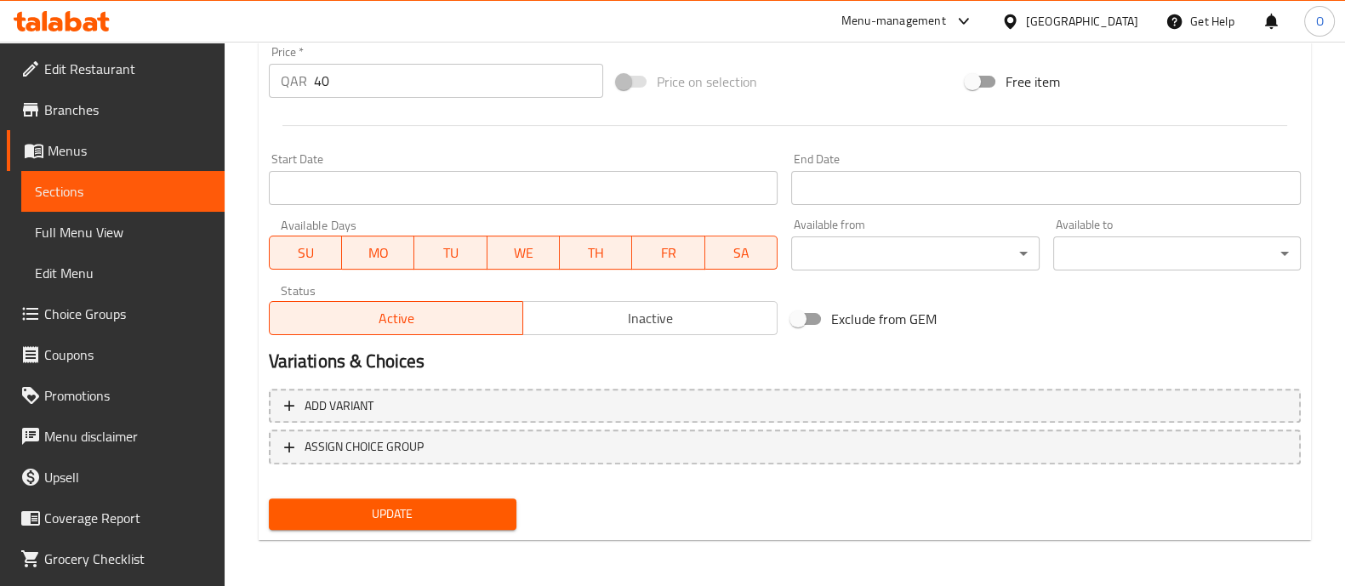
click at [342, 509] on span "Update" at bounding box center [392, 514] width 220 height 21
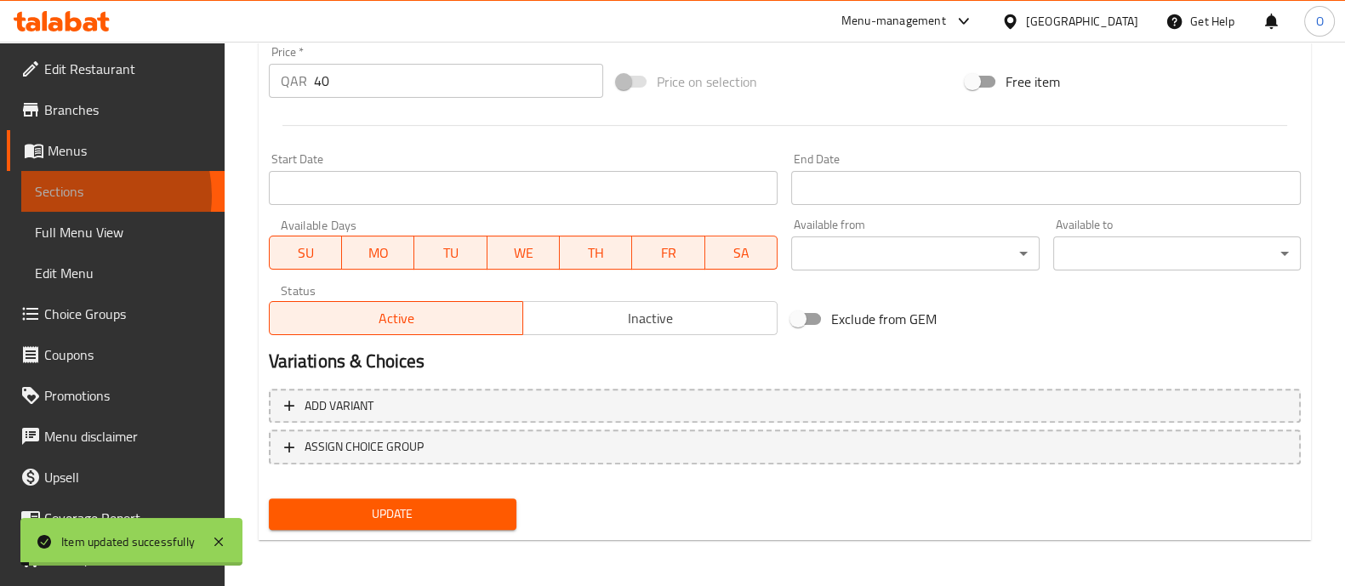
click at [81, 196] on span "Sections" at bounding box center [123, 191] width 176 height 20
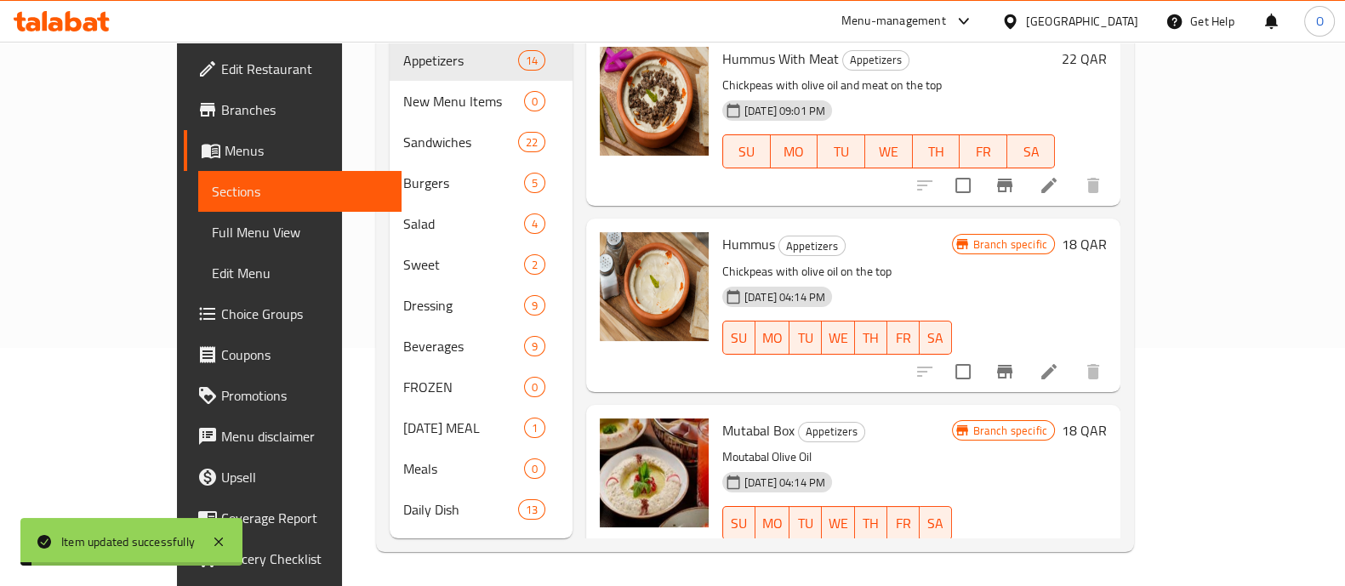
scroll to position [238, 0]
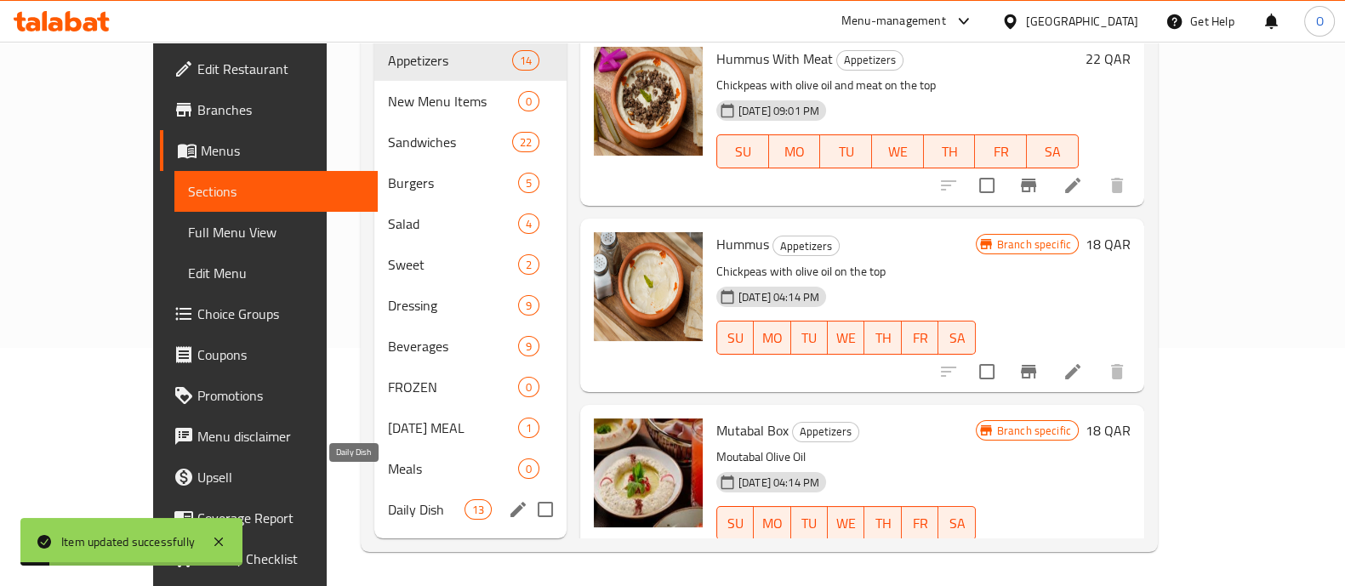
click at [388, 499] on span "Daily Dish" at bounding box center [426, 509] width 77 height 20
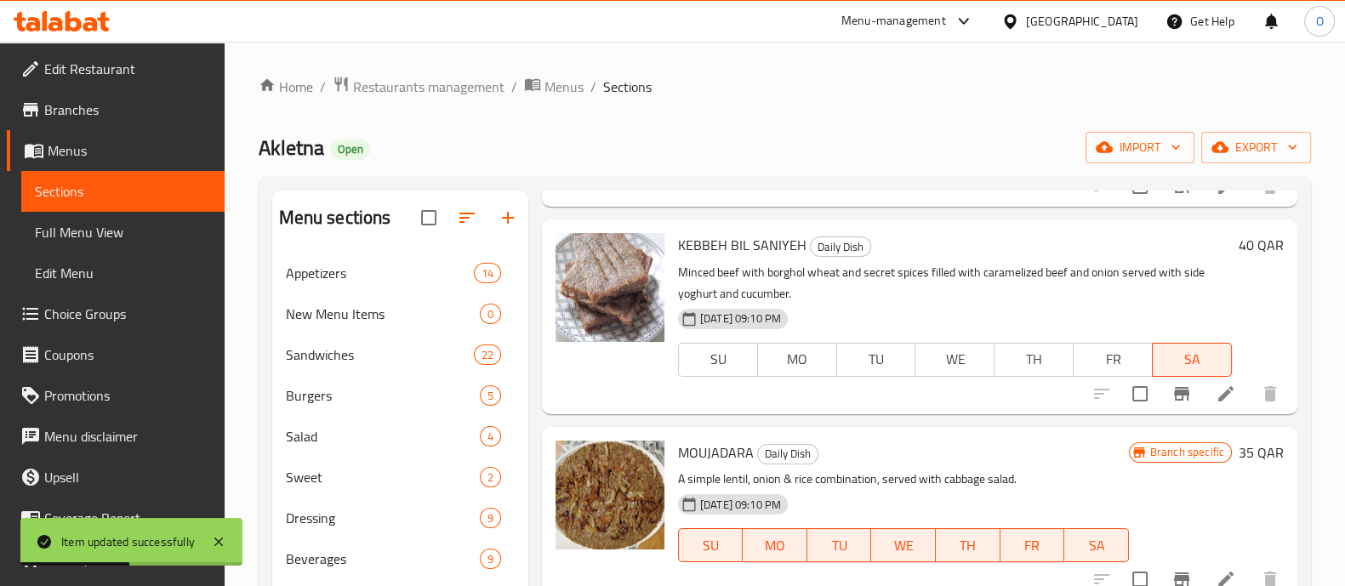
scroll to position [197, 0]
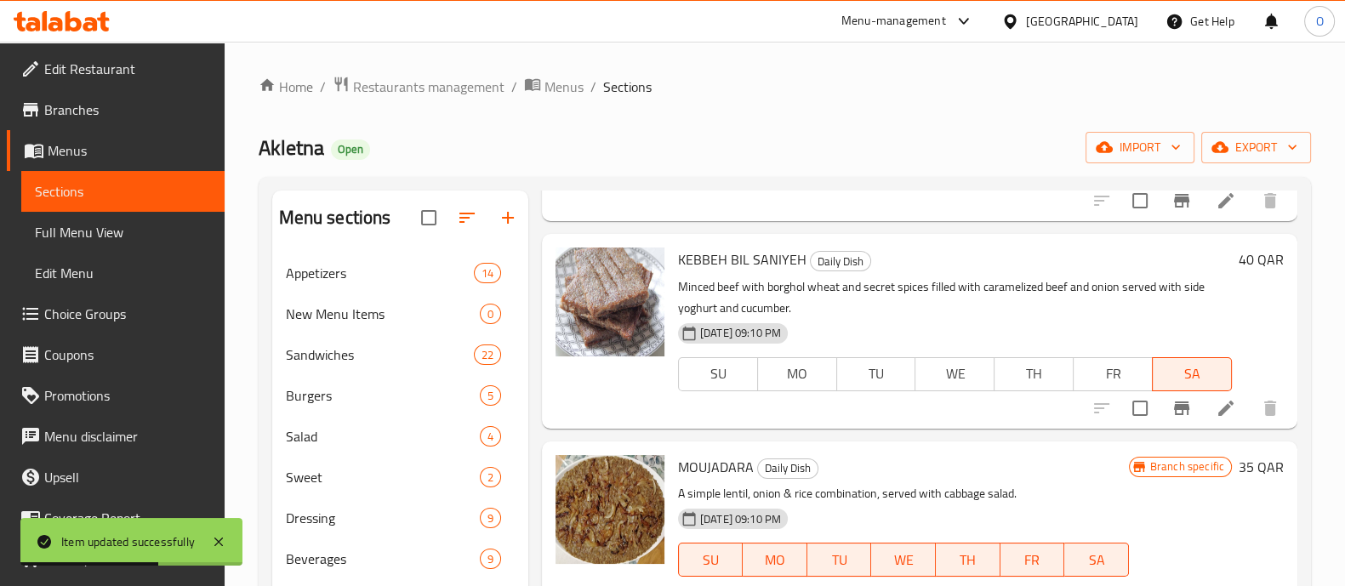
click at [1215, 405] on icon at bounding box center [1225, 408] width 20 height 20
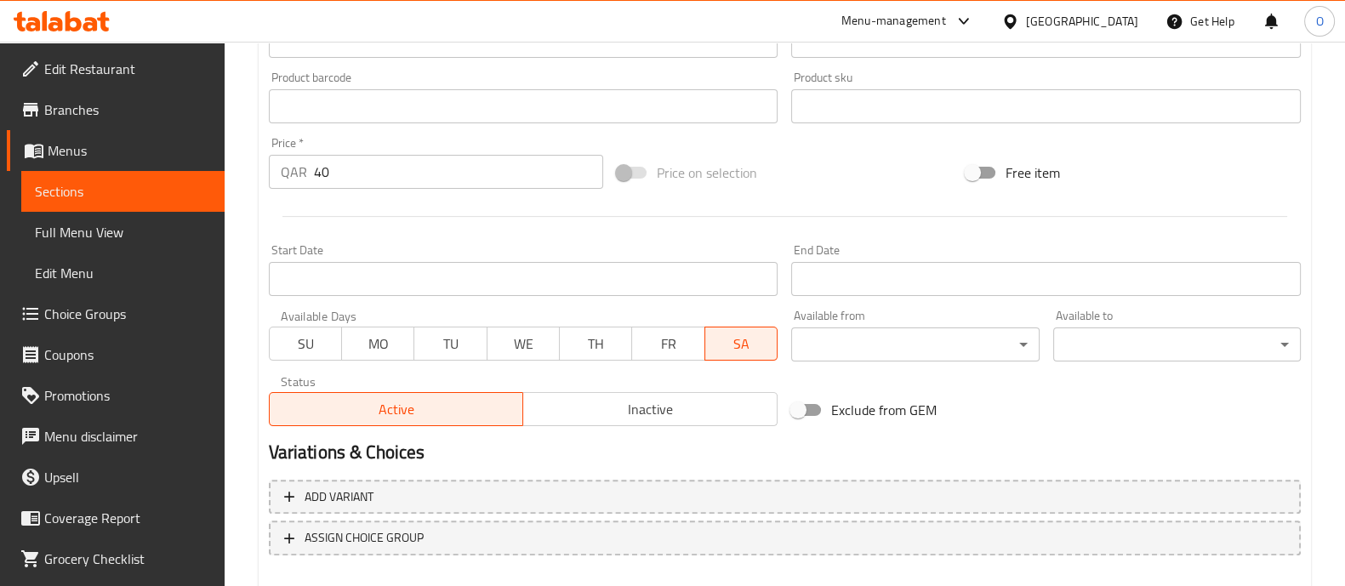
scroll to position [549, 0]
click at [321, 333] on span "SU" at bounding box center [305, 342] width 59 height 25
click at [385, 342] on span "MO" at bounding box center [378, 342] width 59 height 25
click at [452, 342] on span "TU" at bounding box center [450, 342] width 59 height 25
click at [532, 341] on span "WE" at bounding box center [523, 342] width 59 height 25
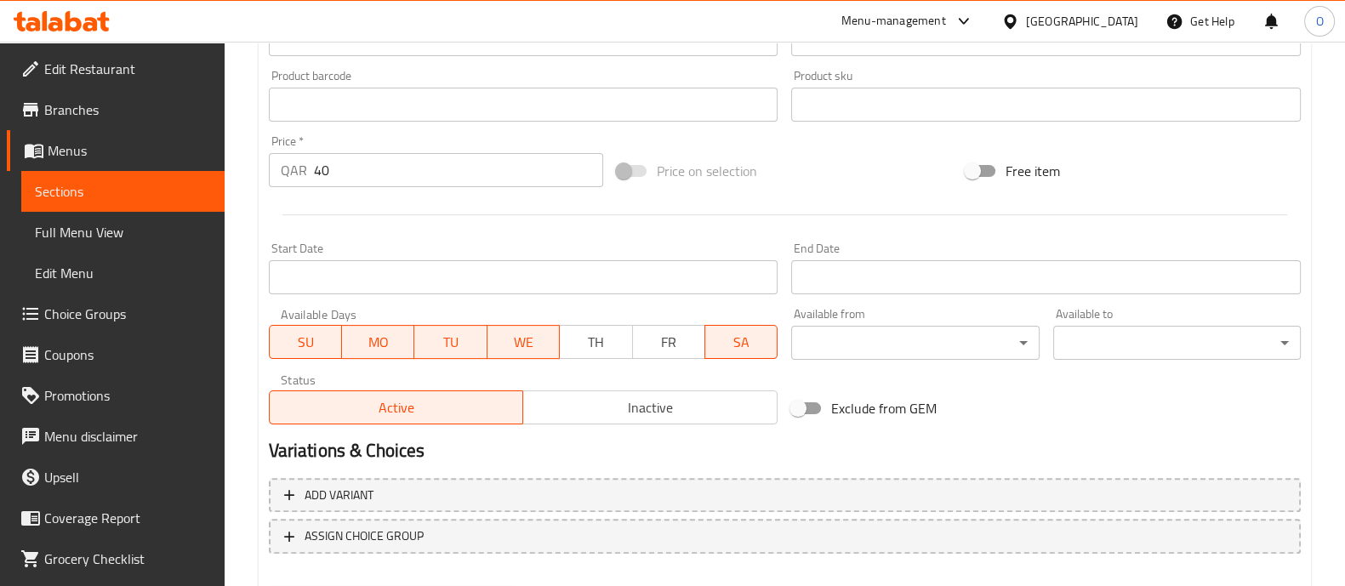
click at [590, 338] on span "TH" at bounding box center [595, 342] width 59 height 25
click at [678, 334] on span "FR" at bounding box center [669, 342] width 59 height 25
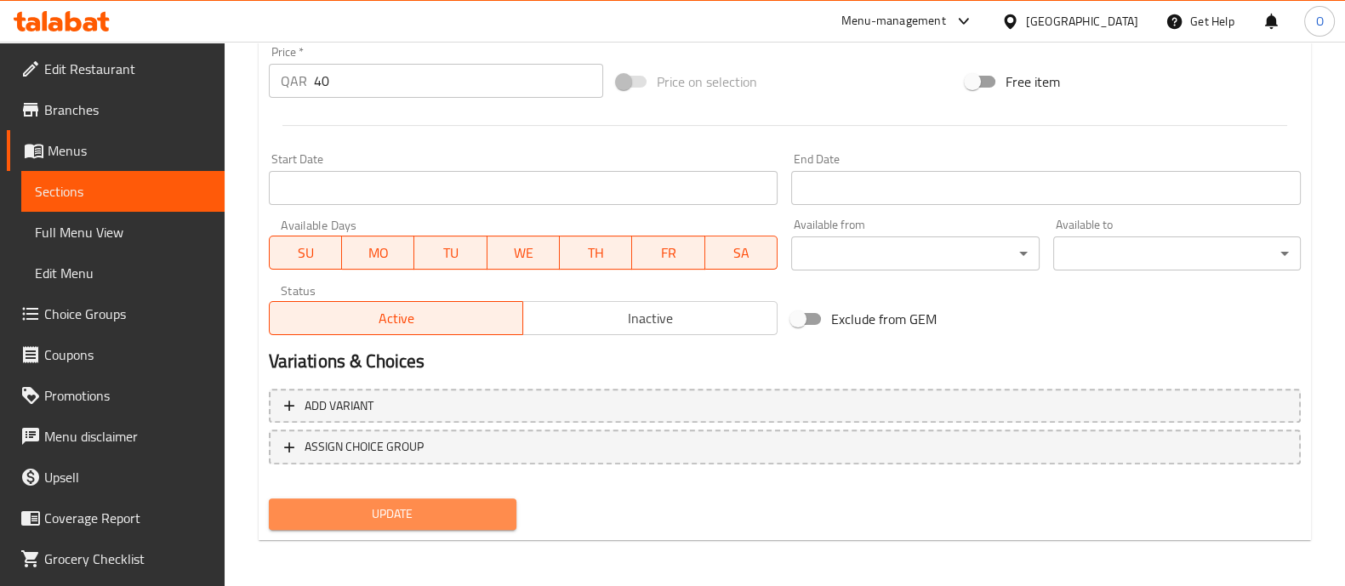
click at [404, 512] on span "Update" at bounding box center [392, 514] width 220 height 21
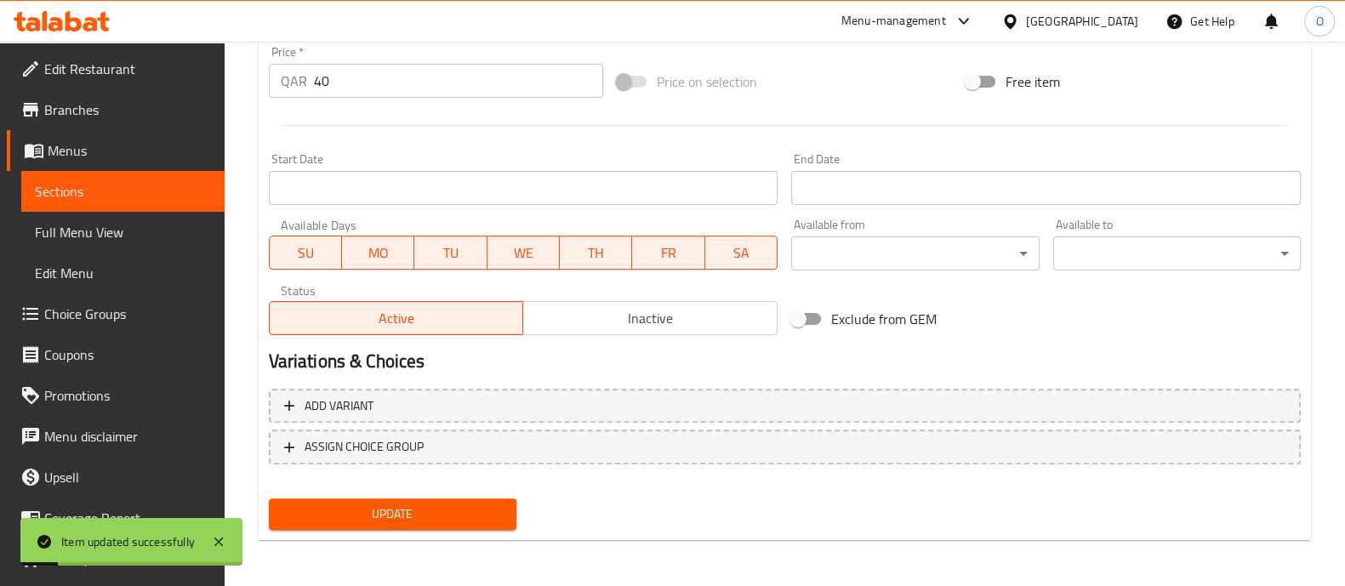
click at [60, 192] on span "Sections" at bounding box center [123, 191] width 176 height 20
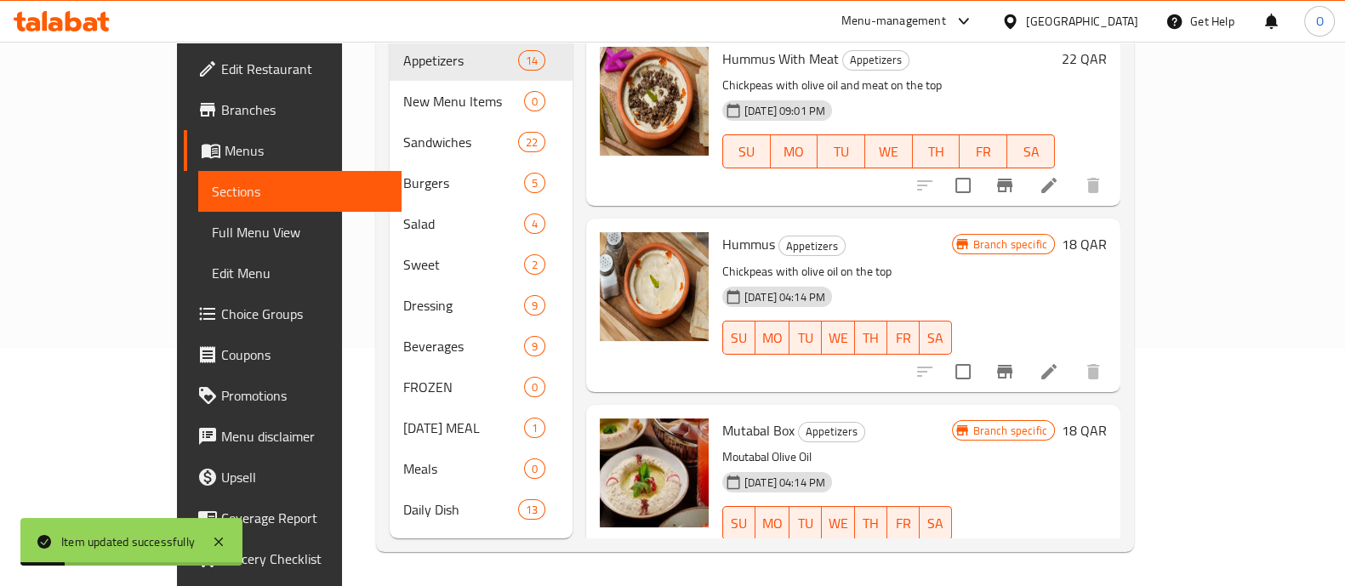
scroll to position [238, 0]
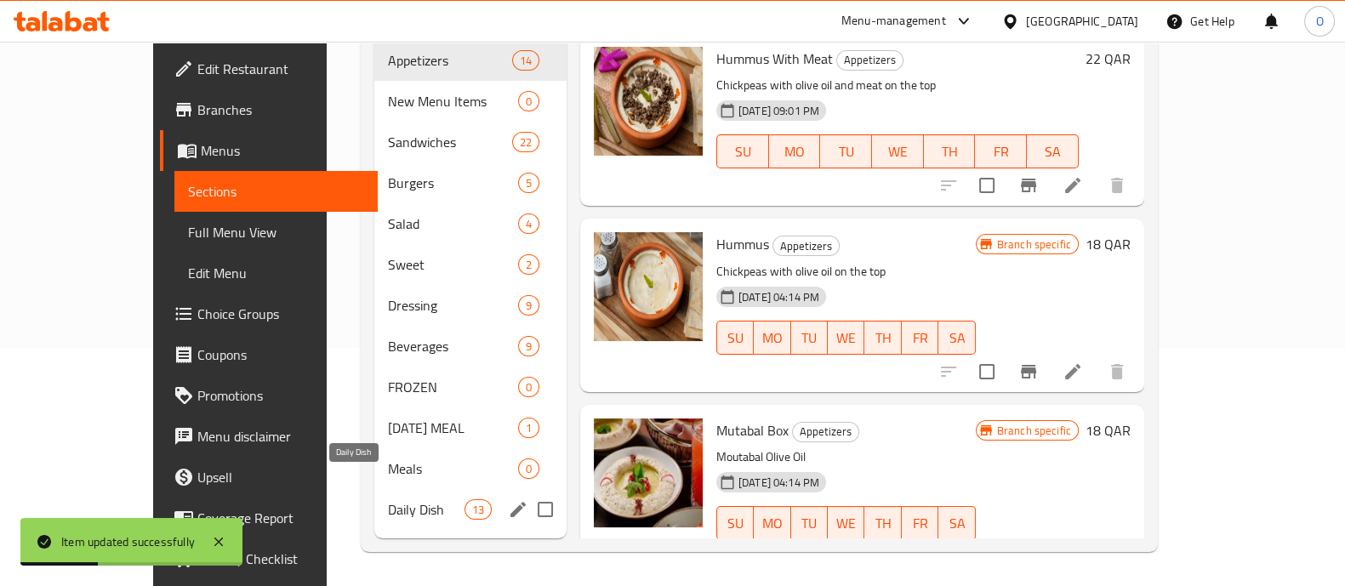
click at [388, 499] on span "Daily Dish" at bounding box center [426, 509] width 77 height 20
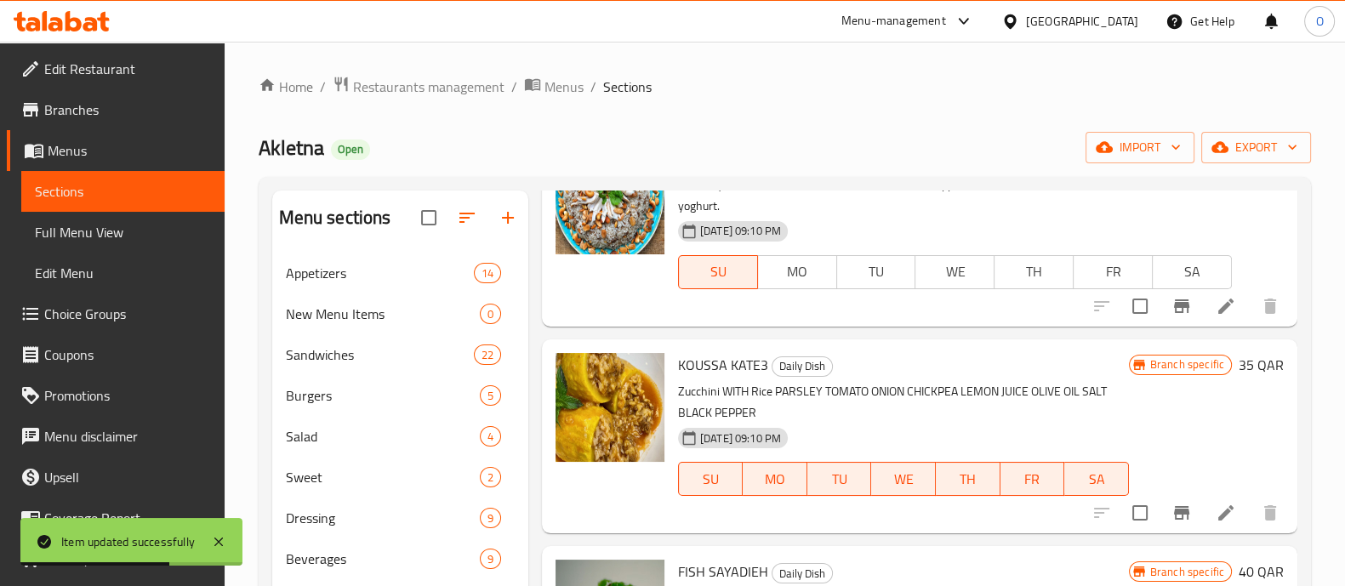
scroll to position [691, 0]
click at [1202, 320] on li at bounding box center [1226, 308] width 48 height 31
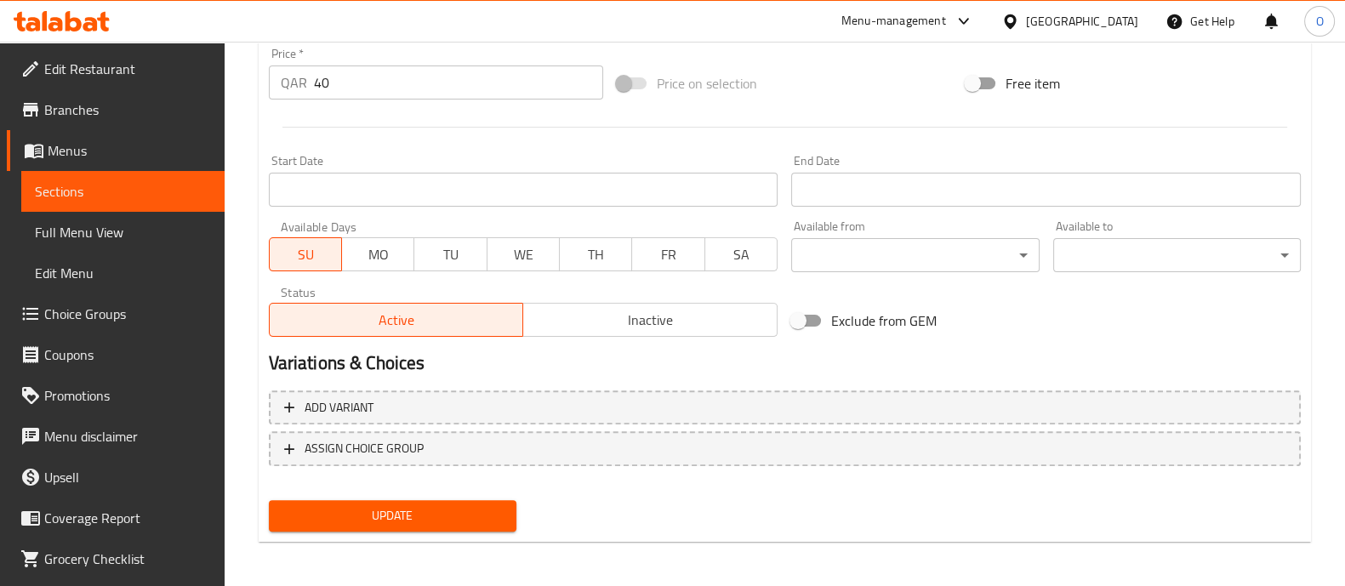
scroll to position [639, 0]
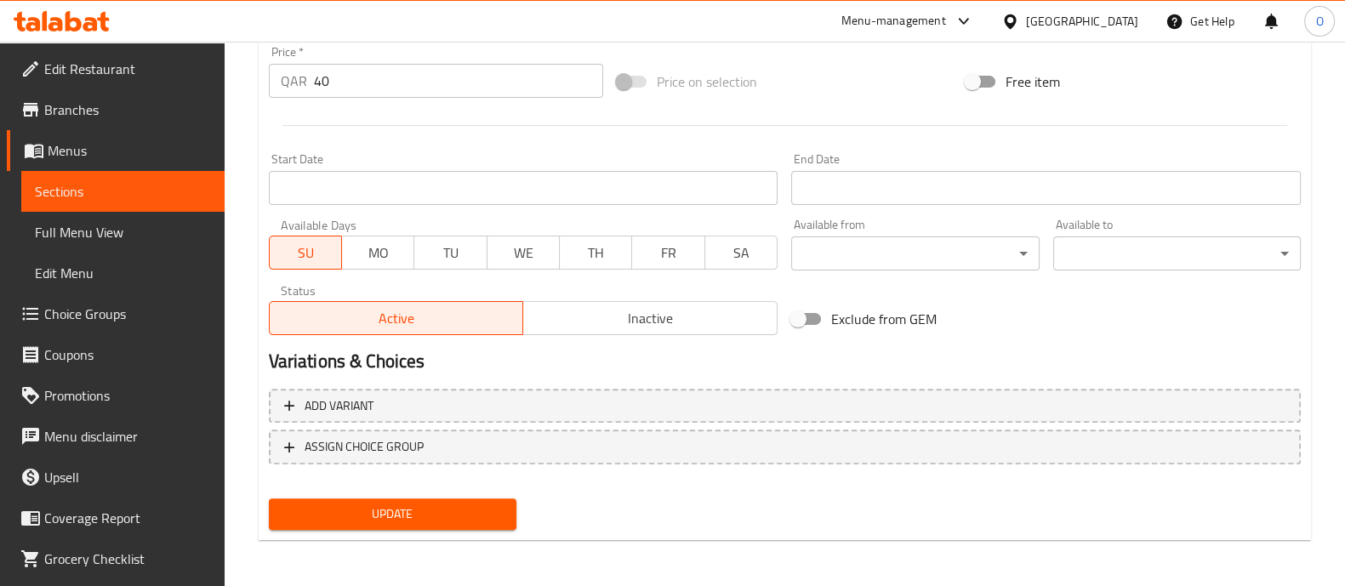
click at [385, 263] on span "MO" at bounding box center [378, 253] width 59 height 25
click at [417, 265] on button "TU" at bounding box center [449, 253] width 73 height 34
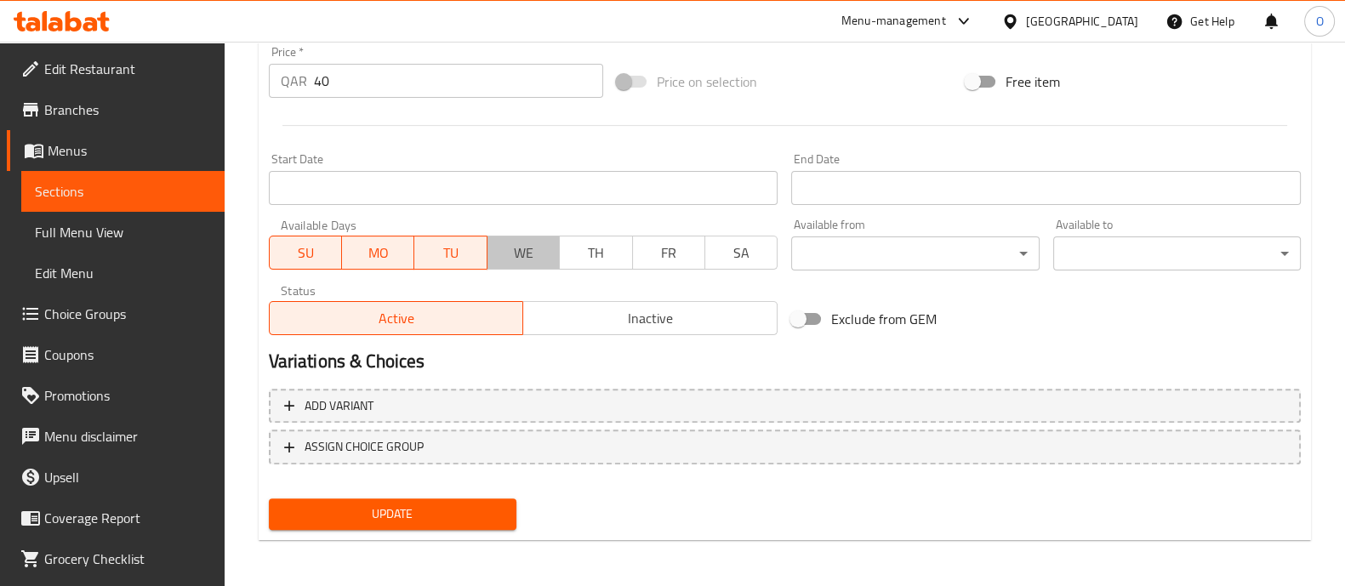
click at [526, 265] on button "WE" at bounding box center [522, 253] width 73 height 34
click at [583, 260] on span "TH" at bounding box center [595, 253] width 59 height 25
click at [635, 254] on button "FR" at bounding box center [668, 253] width 73 height 34
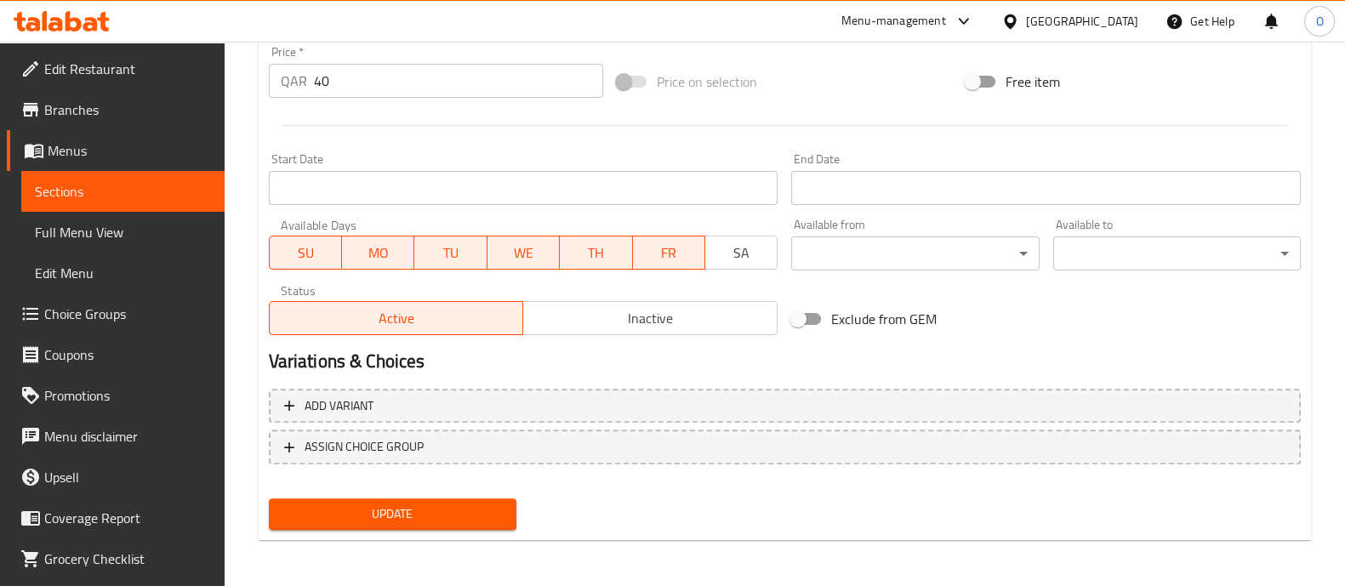
click at [733, 253] on span "SA" at bounding box center [741, 253] width 59 height 25
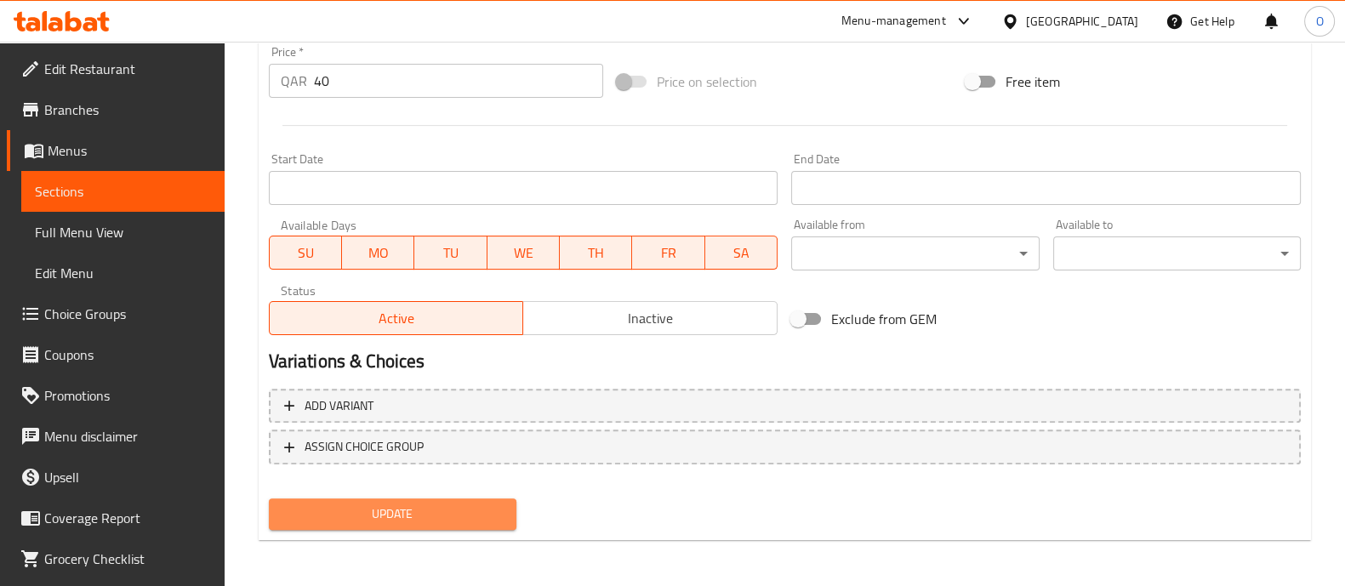
click at [435, 504] on span "Update" at bounding box center [392, 514] width 220 height 21
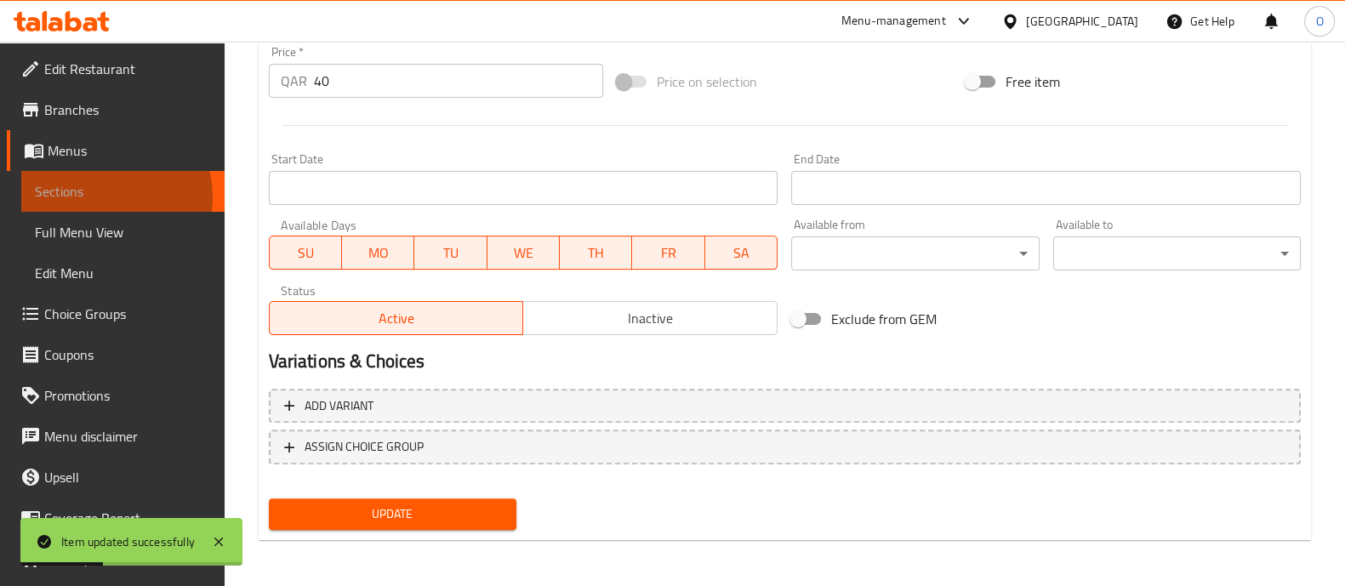
click at [102, 196] on span "Sections" at bounding box center [123, 191] width 176 height 20
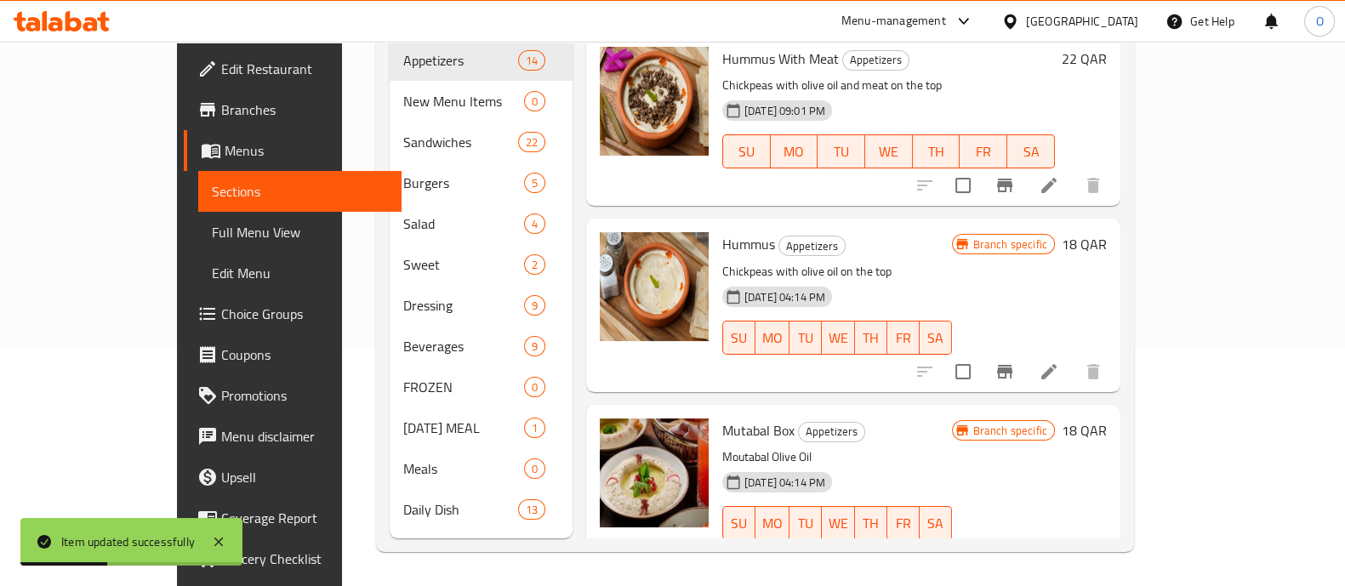
scroll to position [238, 0]
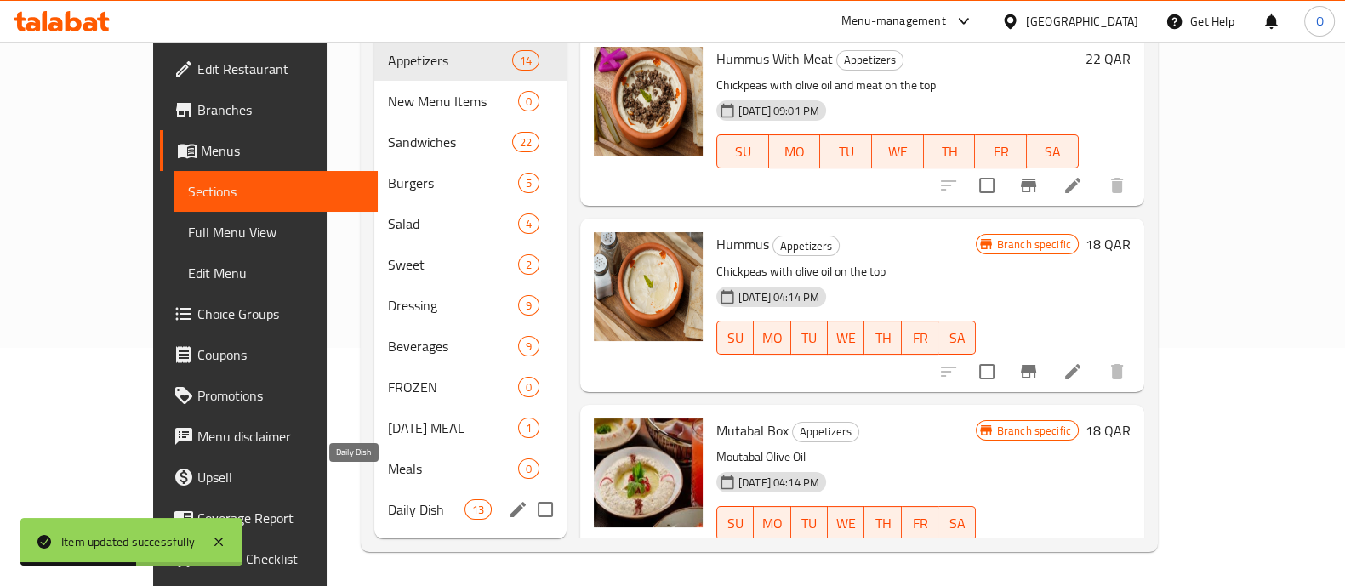
click at [388, 499] on span "Daily Dish" at bounding box center [426, 509] width 77 height 20
